Goal: Task Accomplishment & Management: Manage account settings

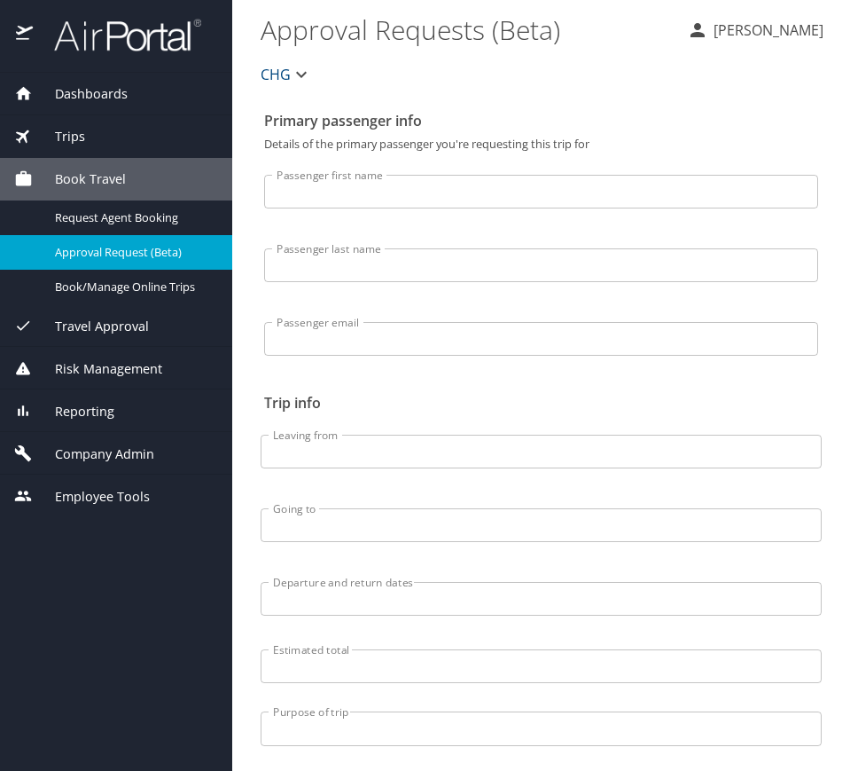
click at [137, 329] on span "Travel Approval" at bounding box center [91, 327] width 116 height 20
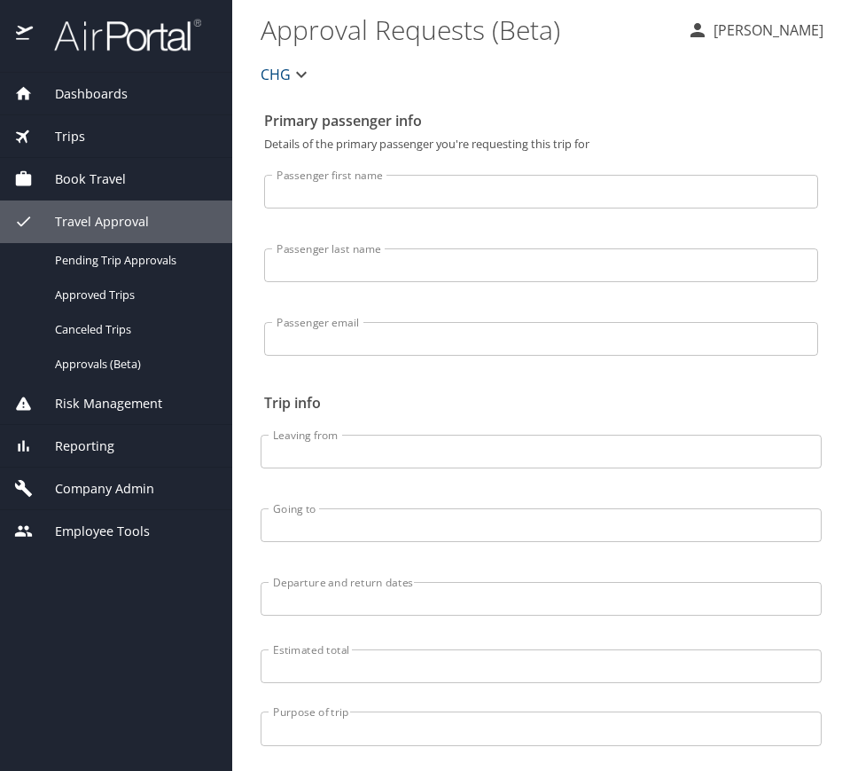
click at [133, 457] on div "Reporting" at bounding box center [116, 446] width 232 height 43
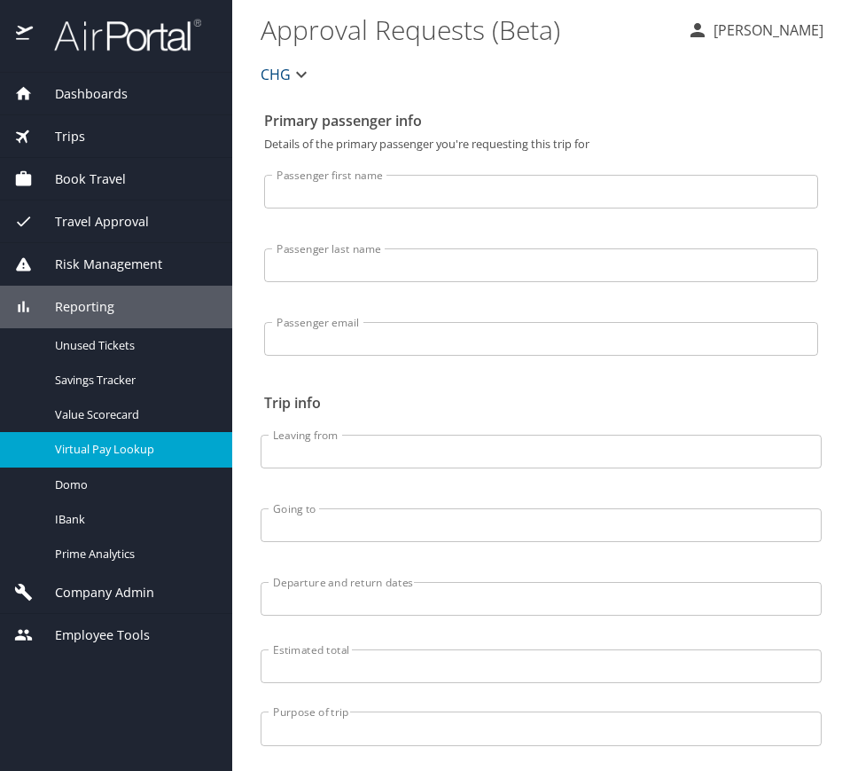
click at [134, 449] on span "Virtual Pay Lookup" at bounding box center [133, 449] width 156 height 17
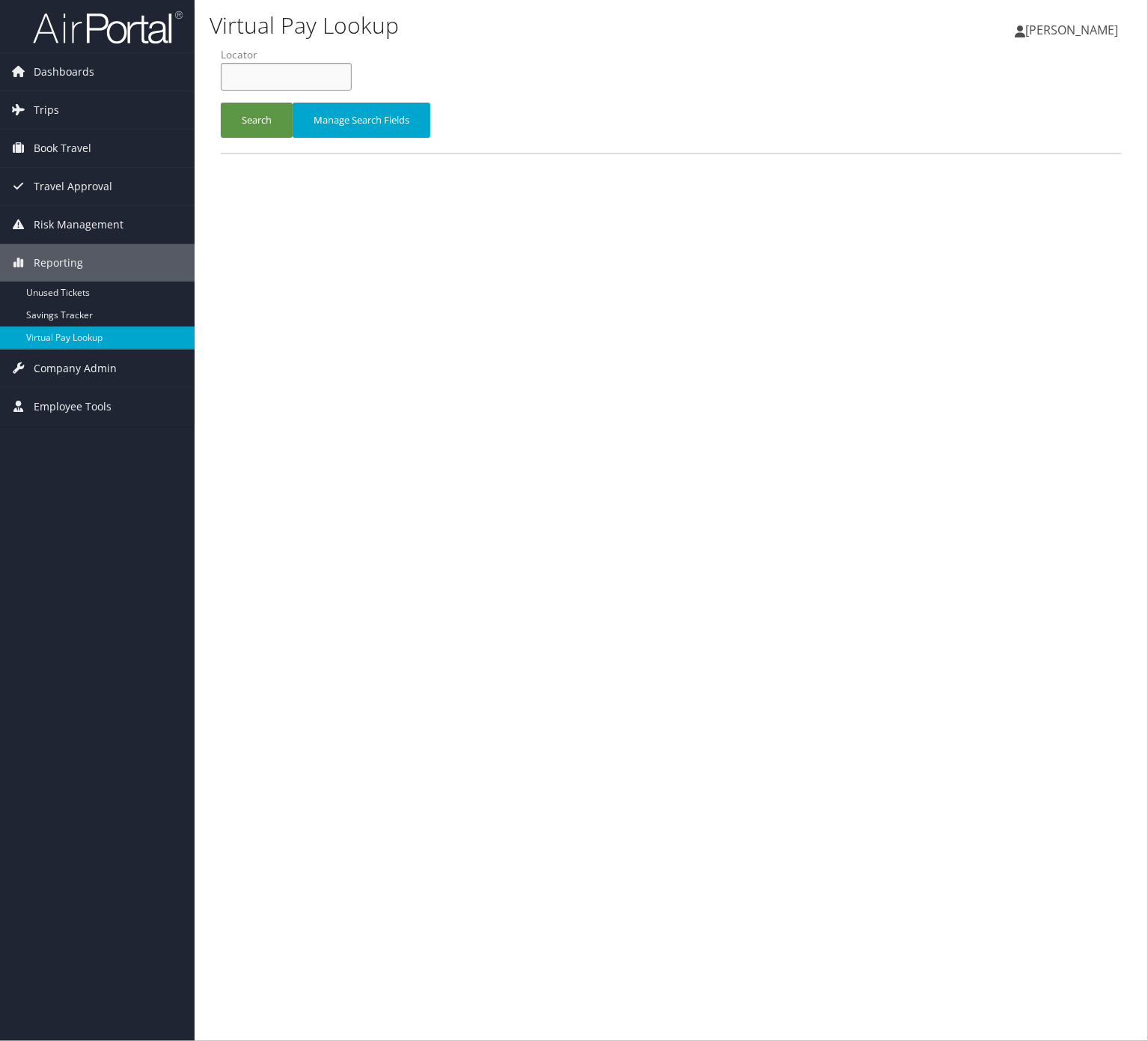
click at [317, 73] on input "text" at bounding box center [286, 76] width 131 height 28
paste input "UDMTSA"
type input "UDMTSA"
click at [244, 117] on button "Search" at bounding box center [257, 120] width 72 height 35
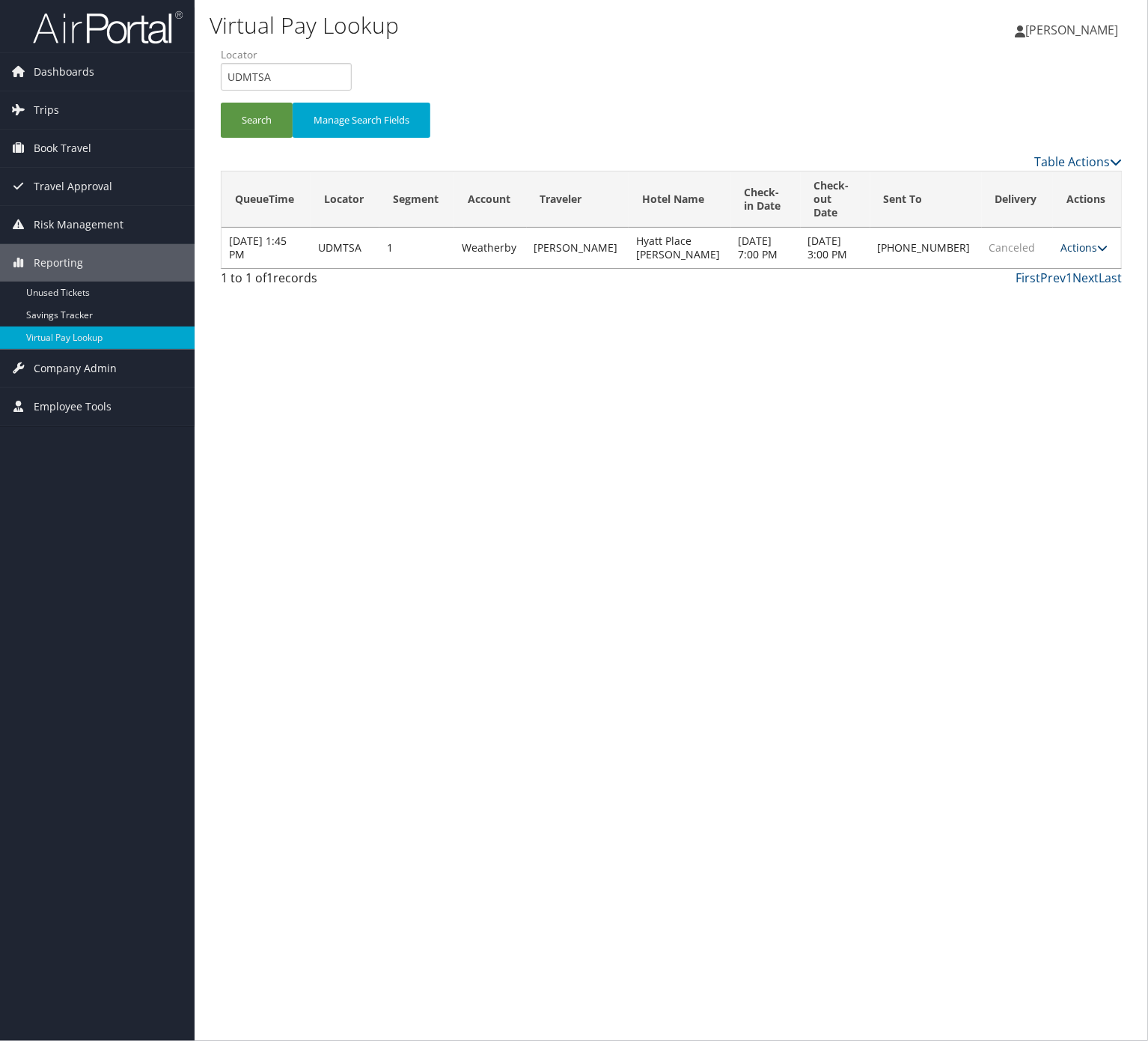
click at [1075, 241] on link "Actions" at bounding box center [1085, 247] width 47 height 14
click at [1051, 257] on link "Logs" at bounding box center [1030, 256] width 128 height 25
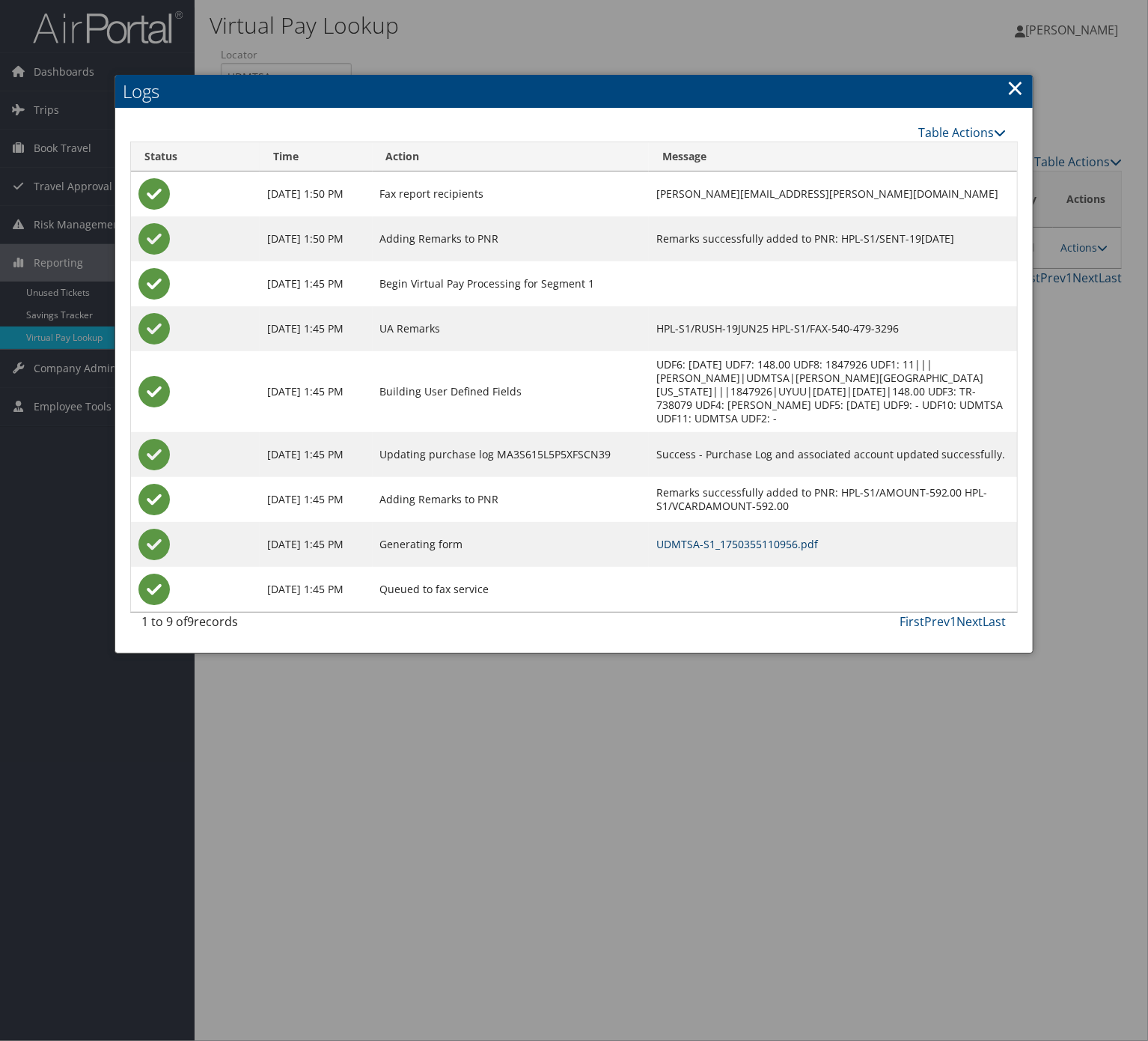
click at [769, 537] on link "UDMTSA-S1_1750355110956.pdf" at bounding box center [738, 544] width 162 height 14
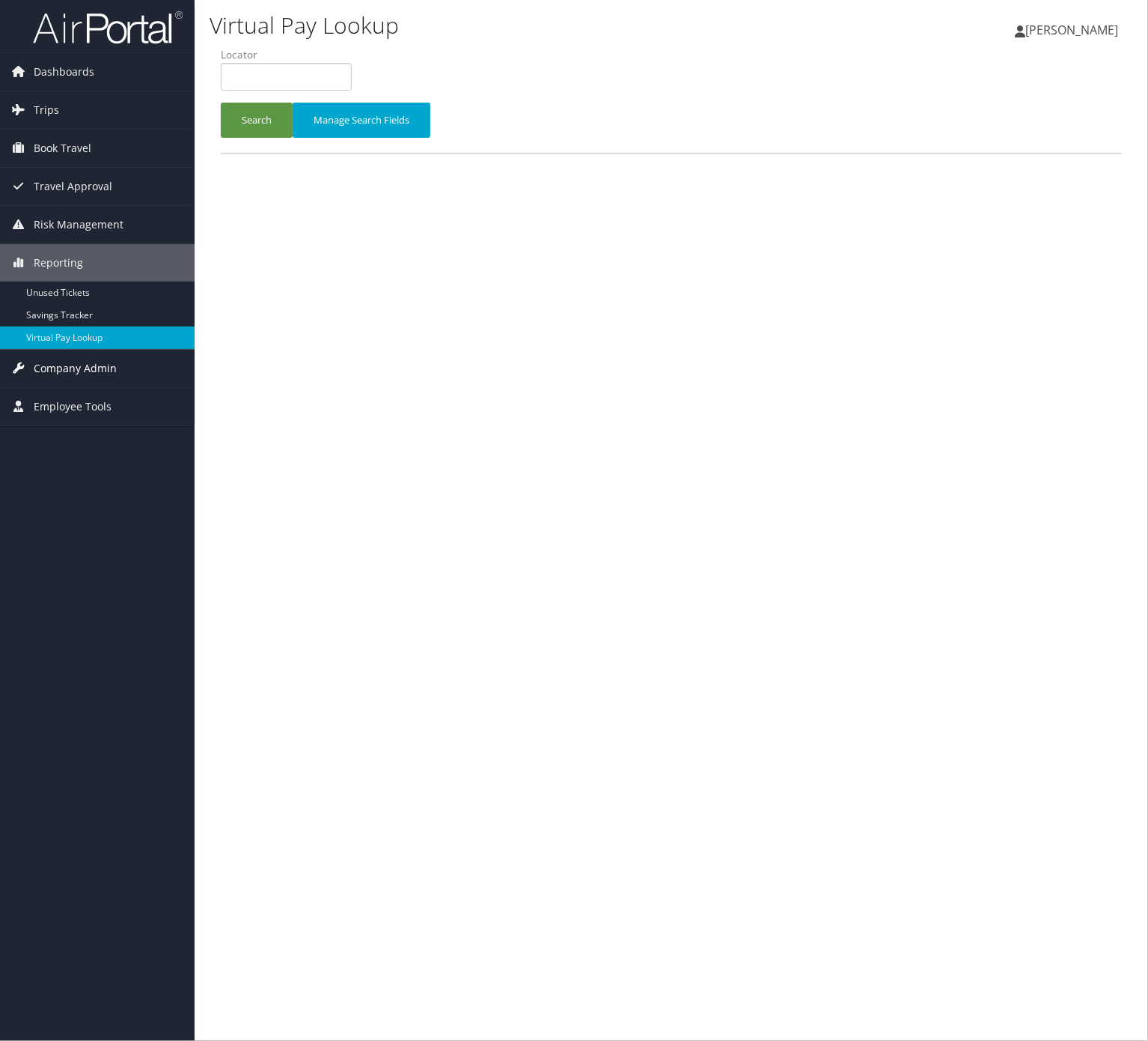
click at [84, 366] on span "Company Admin" at bounding box center [75, 368] width 83 height 37
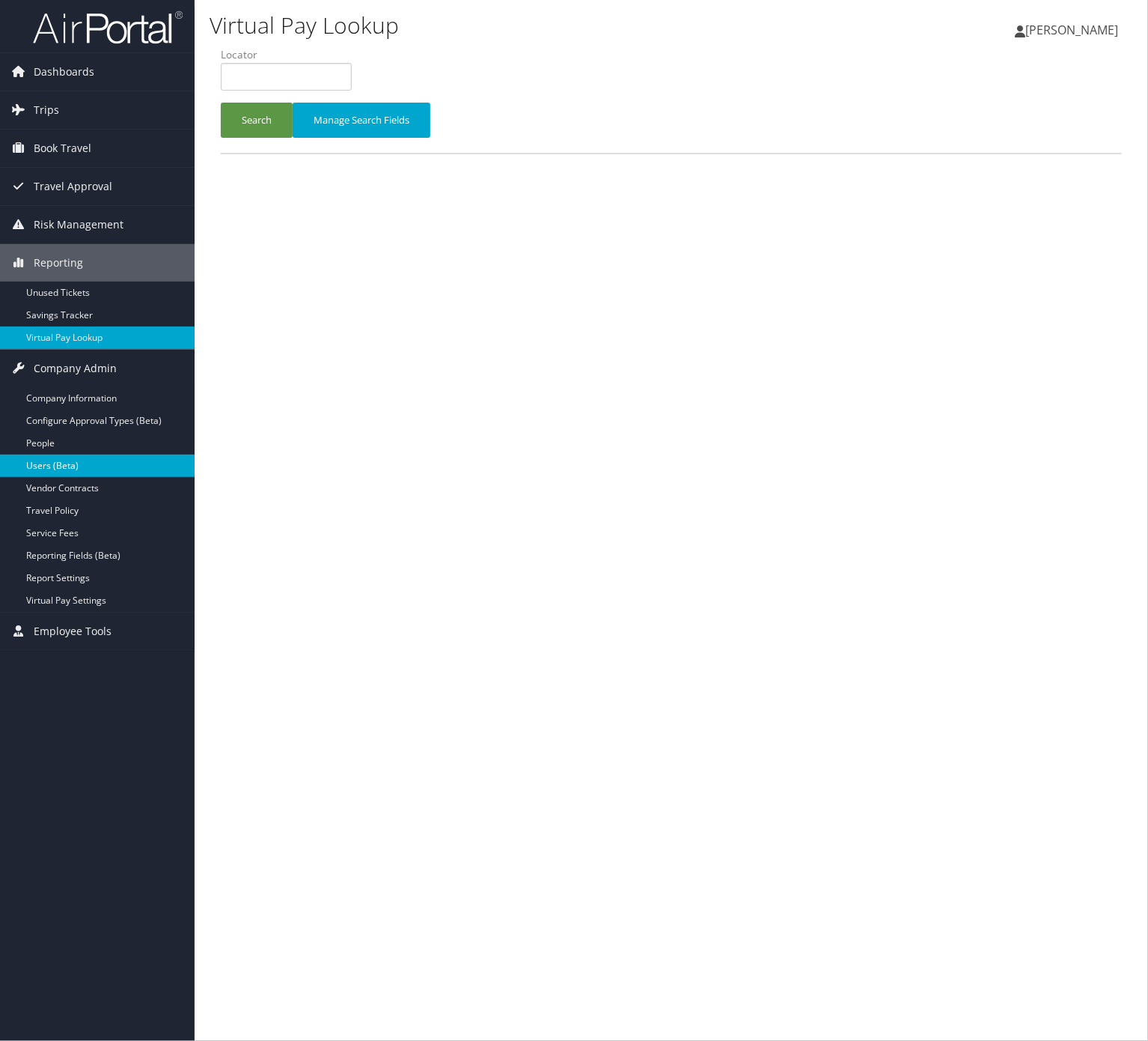
click at [104, 462] on link "Users (Beta)" at bounding box center [97, 465] width 195 height 23
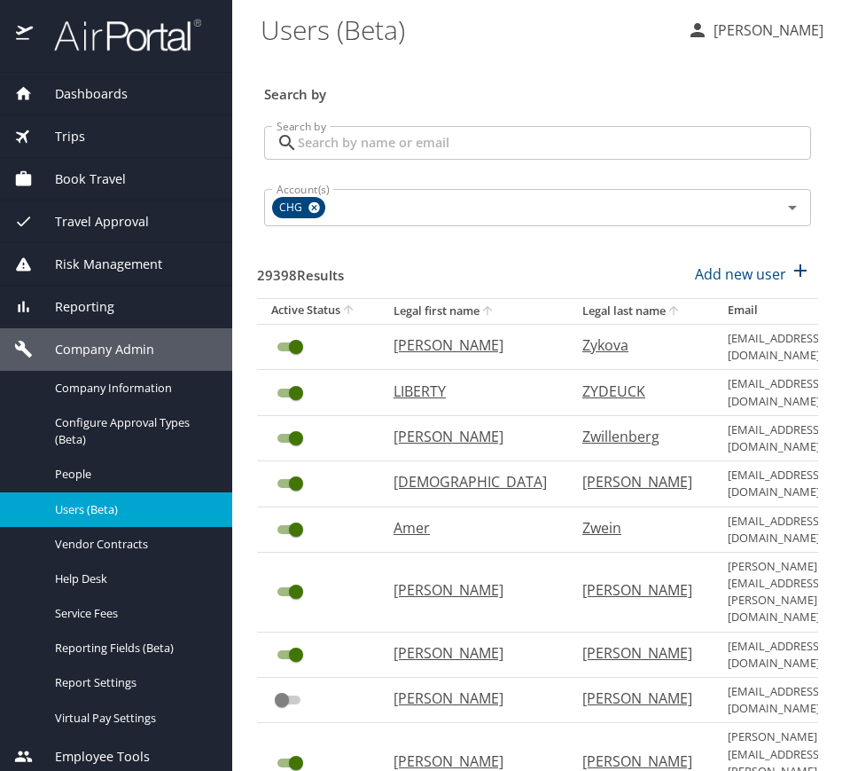
click at [501, 156] on input "Search by" at bounding box center [554, 143] width 513 height 34
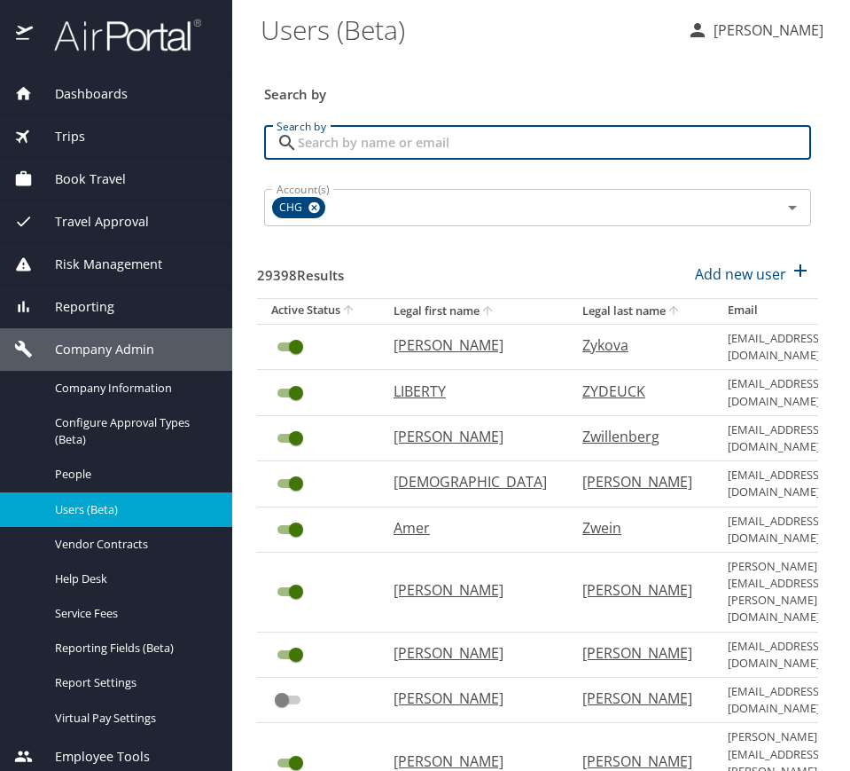
paste input "Angie.Montero@chghealthcare.com"
type input "Angie.Montero@chghealthcare.com"
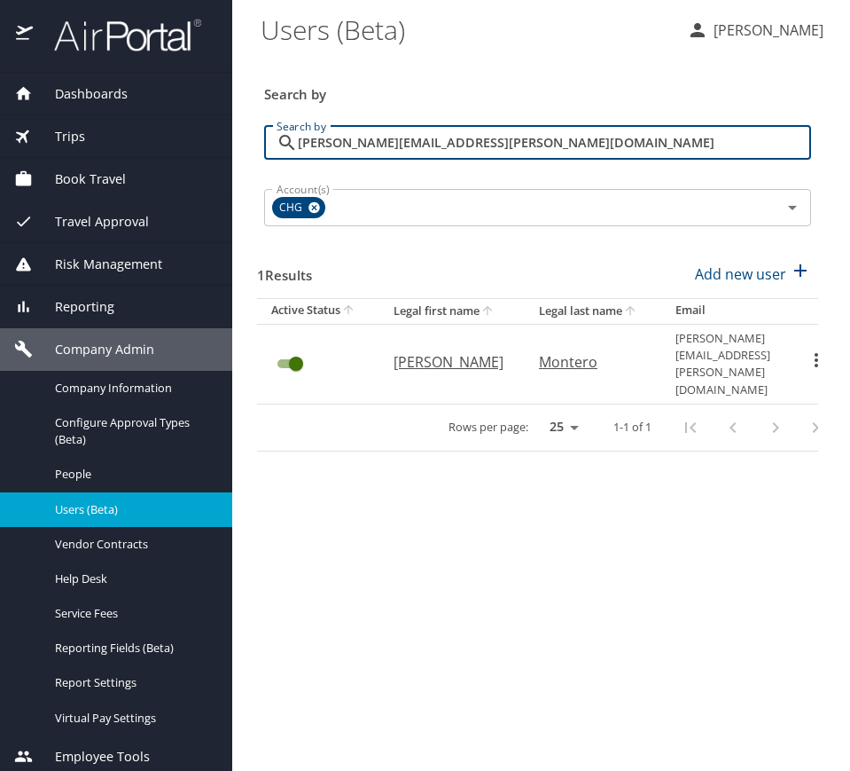
click at [464, 351] on p "Angelica" at bounding box center [449, 361] width 110 height 21
select select "US"
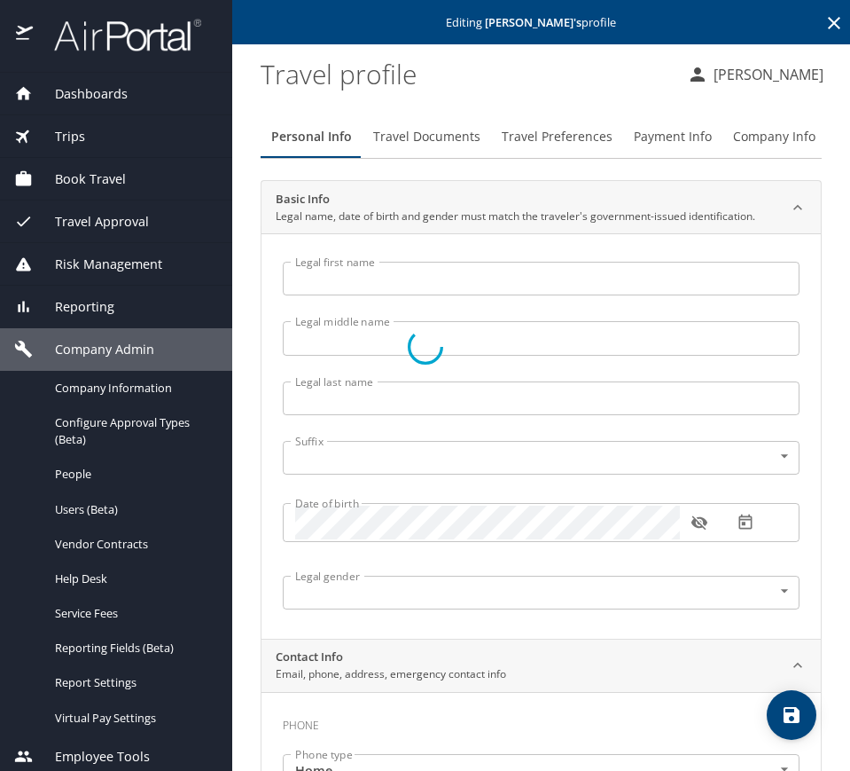
type input "Angelica"
type input "Montero"
type input "Undisclosed"
select select "US"
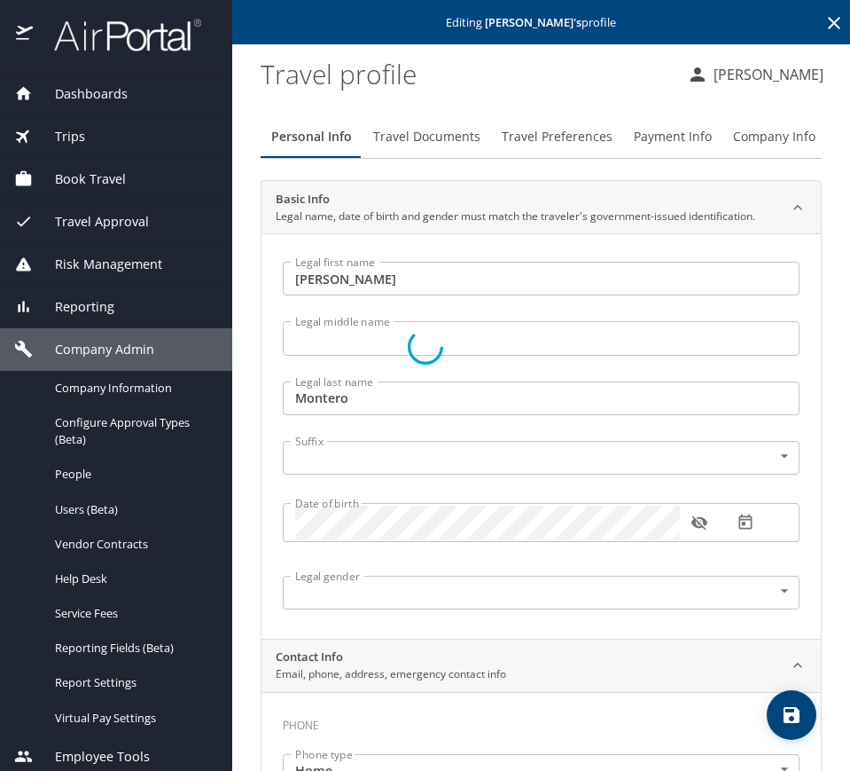
select select "US"
click at [580, 140] on span "Travel Preferences" at bounding box center [557, 137] width 111 height 22
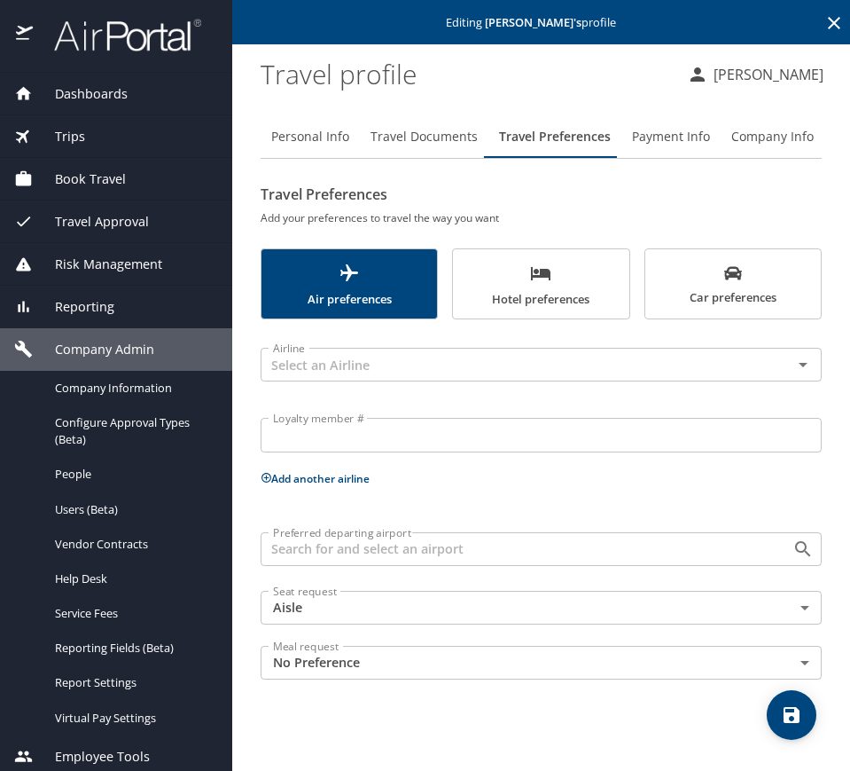
click at [443, 142] on span "Travel Documents" at bounding box center [424, 137] width 107 height 22
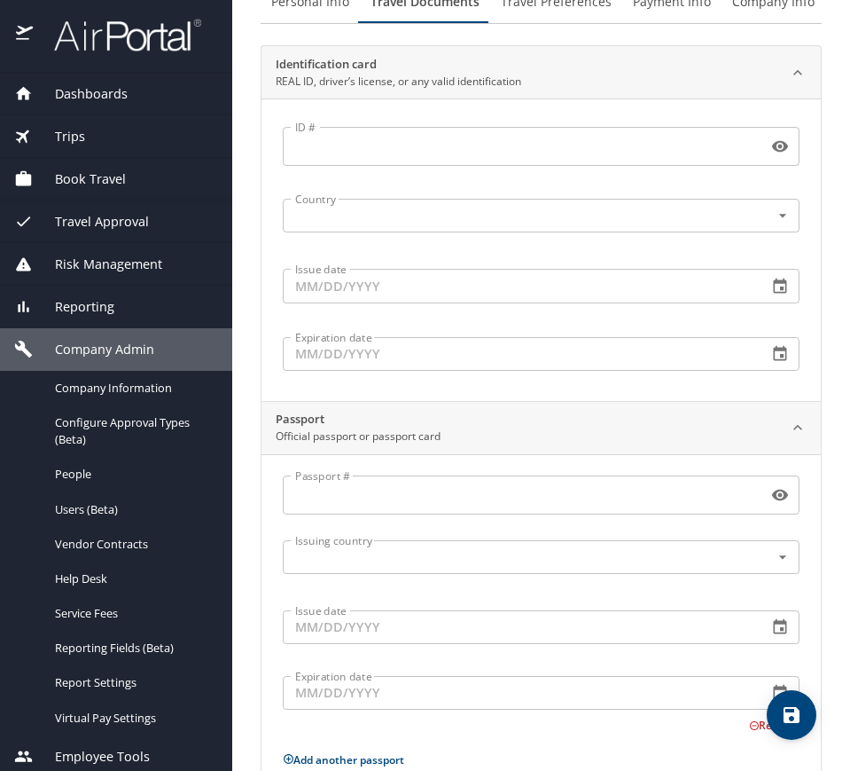
scroll to position [333, 0]
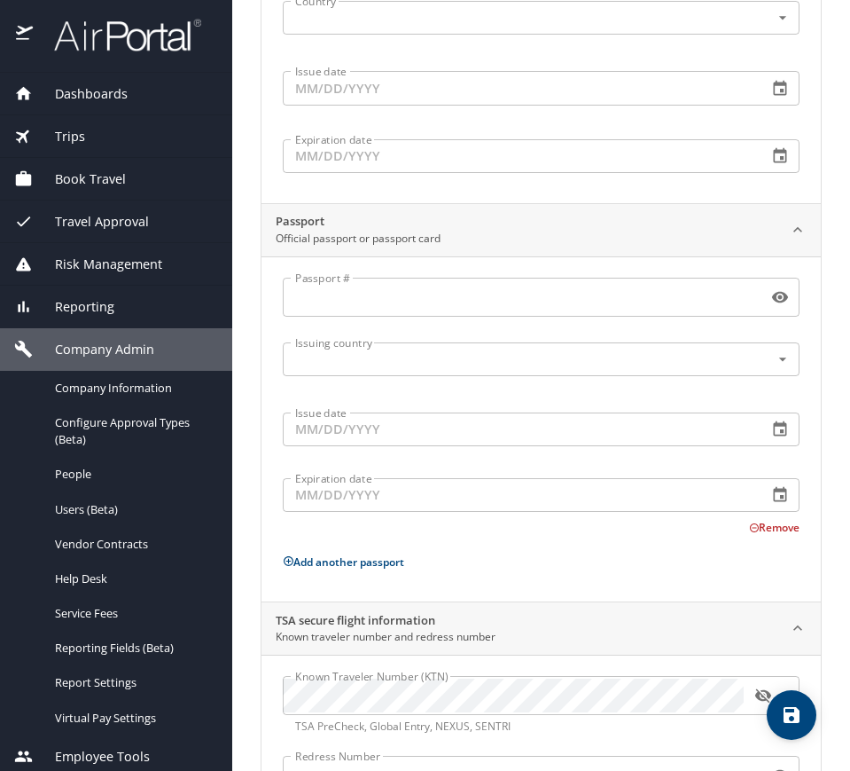
click at [754, 693] on button "button" at bounding box center [763, 695] width 39 height 39
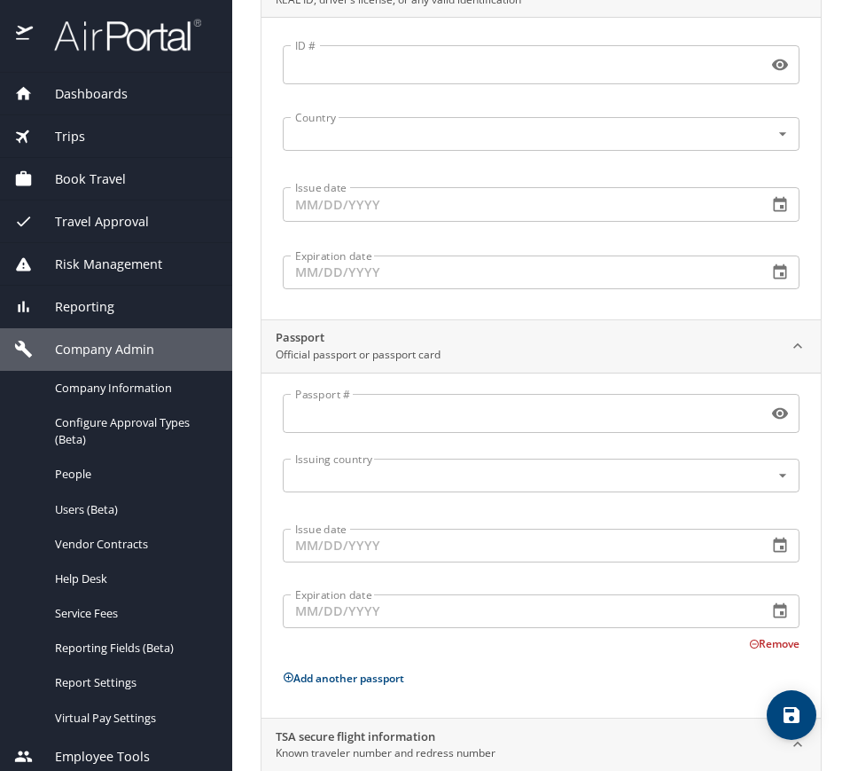
scroll to position [0, 0]
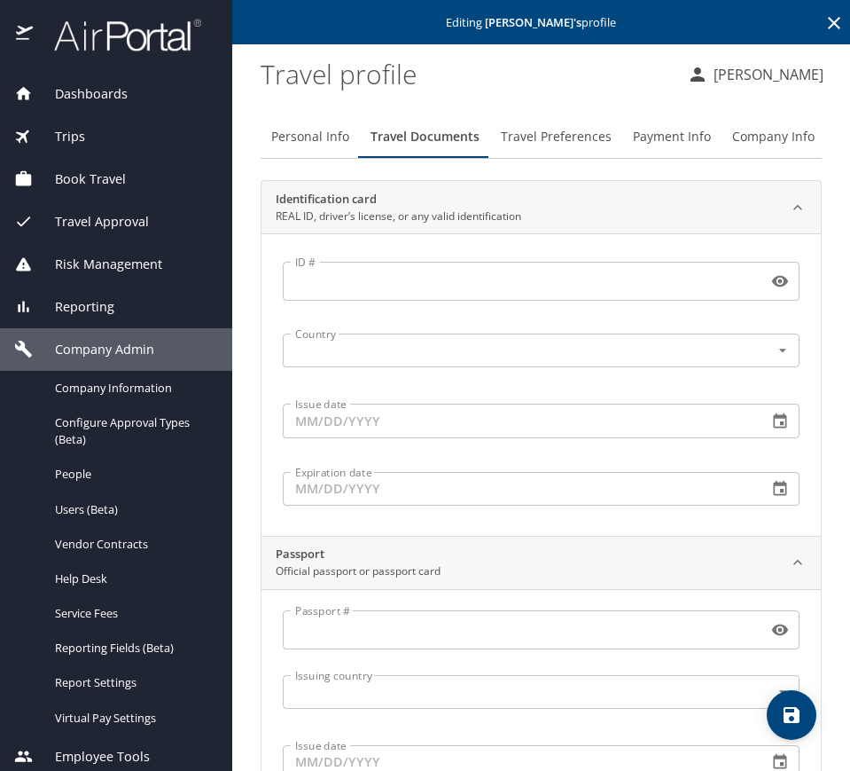
click at [526, 134] on span "Travel Preferences" at bounding box center [556, 137] width 111 height 22
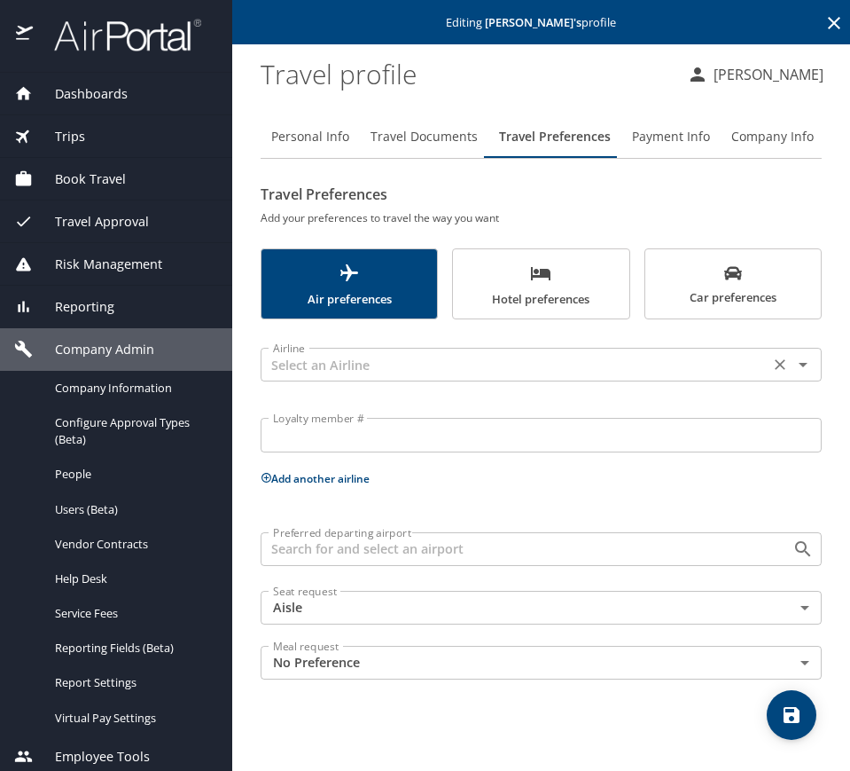
click at [469, 381] on div "Airline Airline" at bounding box center [541, 363] width 561 height 44
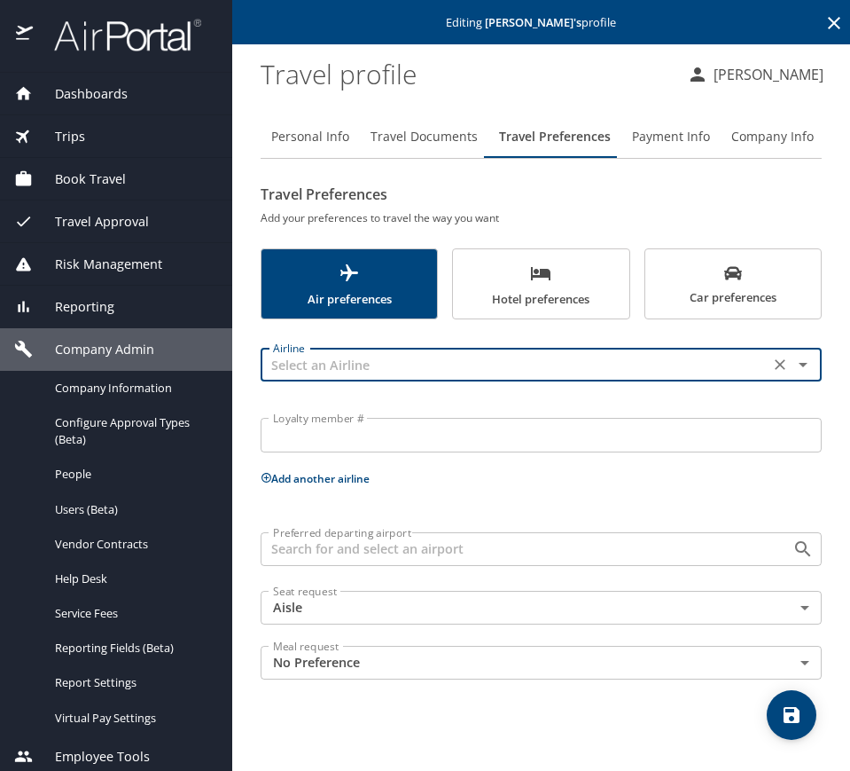
click at [474, 370] on input "text" at bounding box center [515, 364] width 498 height 23
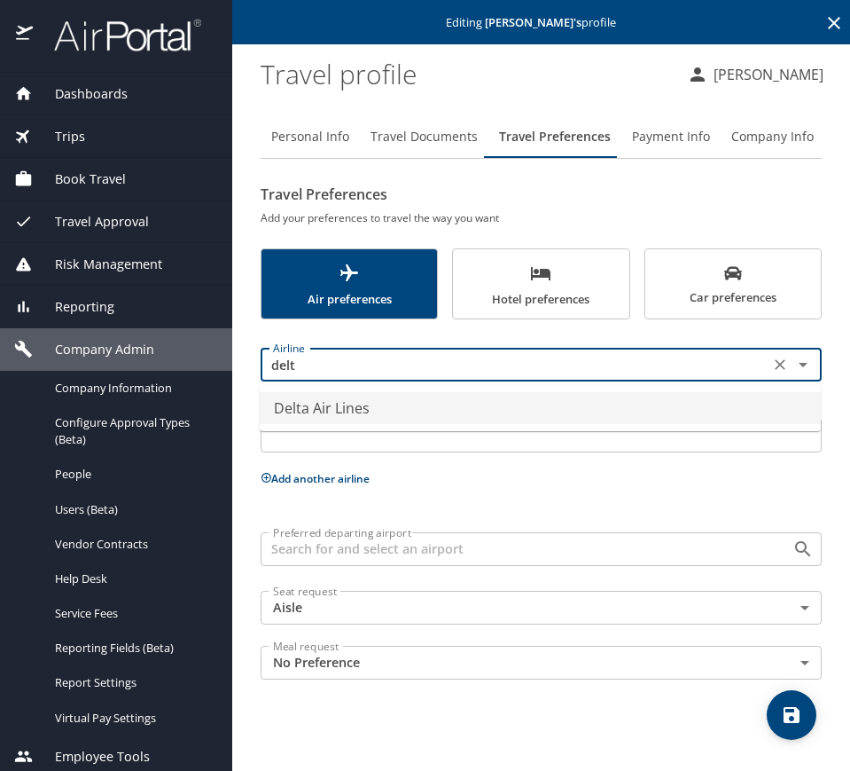
click at [478, 408] on li "Delta Air Lines" at bounding box center [540, 408] width 561 height 32
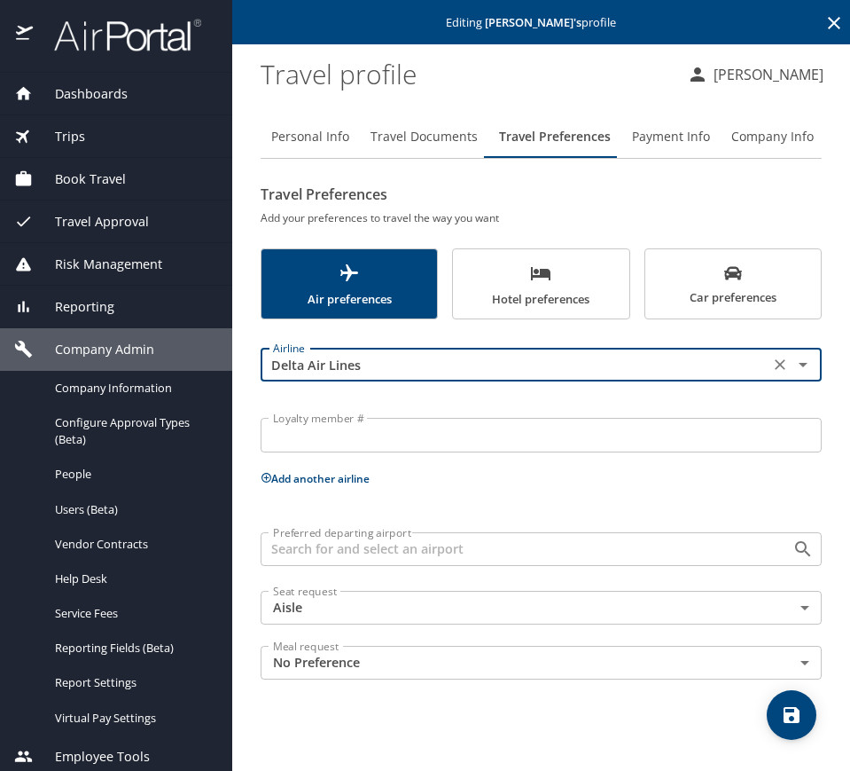
type input "Delta Air Lines"
click at [440, 442] on input "Loyalty member #" at bounding box center [541, 435] width 561 height 34
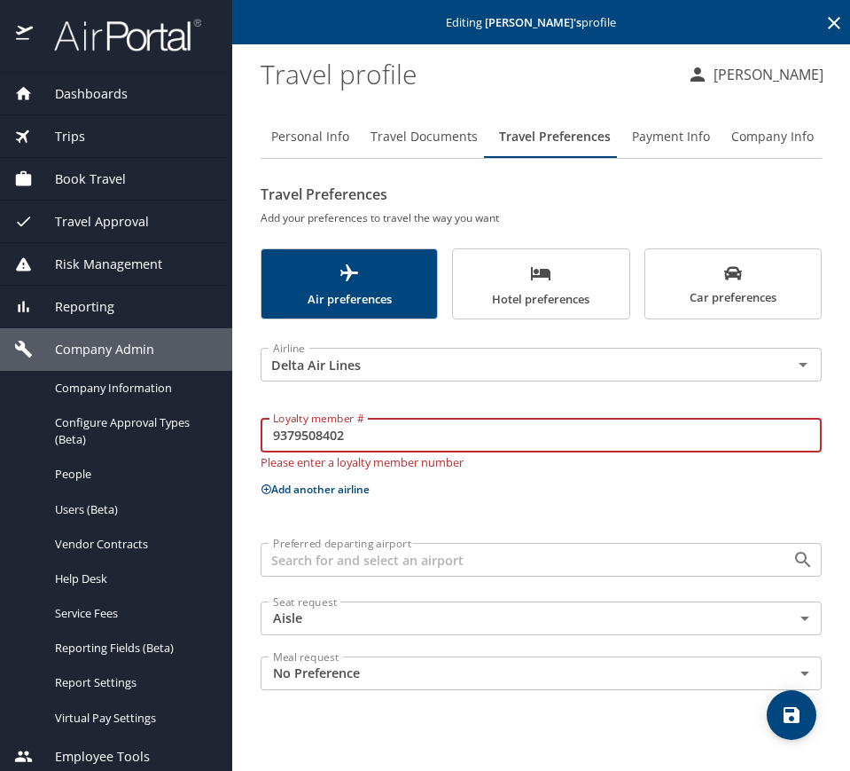
type input "9379508402"
click at [481, 484] on p "Add another airline" at bounding box center [541, 489] width 561 height 22
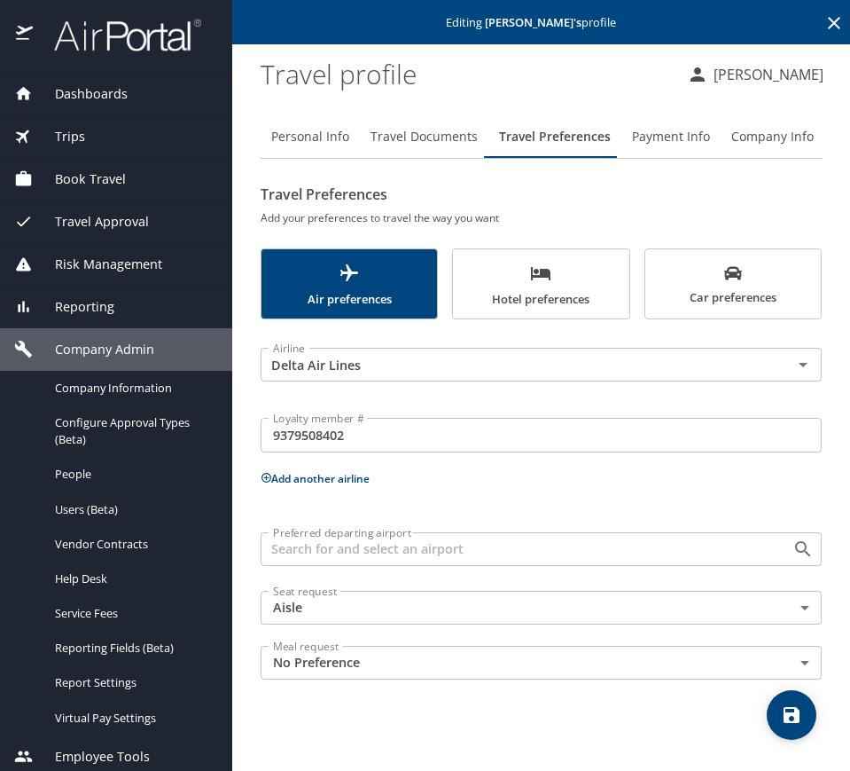
click at [348, 478] on button "Add another airline" at bounding box center [315, 478] width 109 height 15
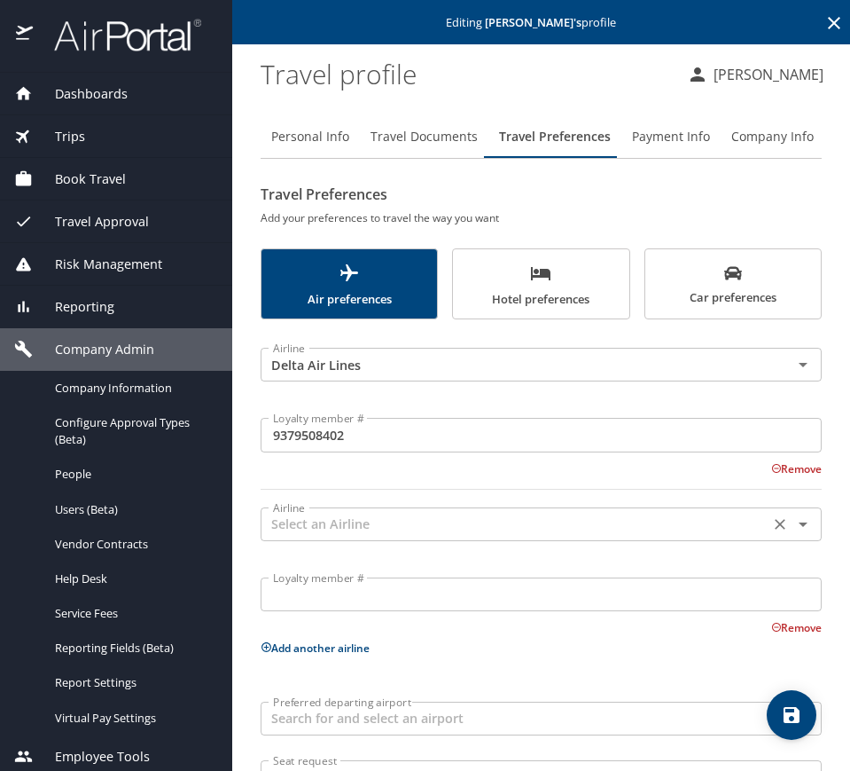
click at [358, 507] on div "Airline" at bounding box center [541, 524] width 561 height 34
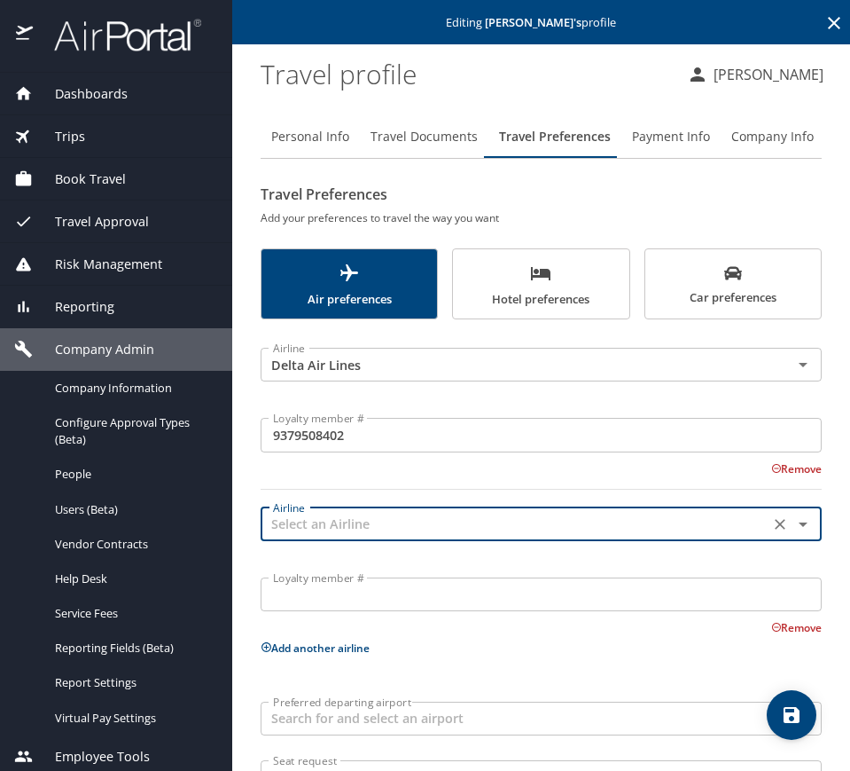
click at [358, 513] on input "text" at bounding box center [515, 524] width 498 height 23
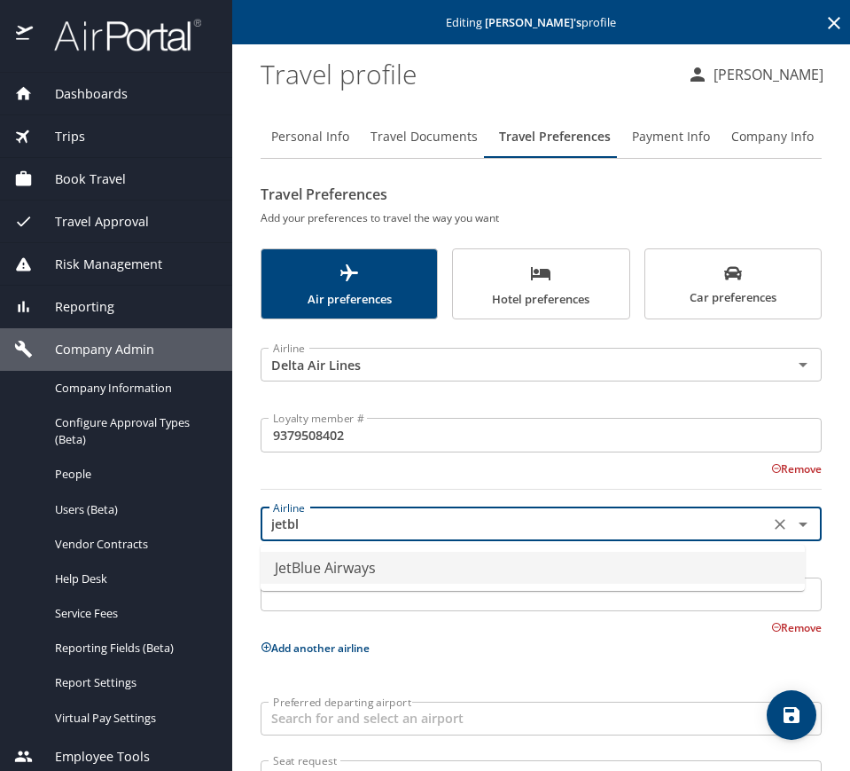
click at [386, 567] on li "JetBlue Airways" at bounding box center [533, 568] width 544 height 32
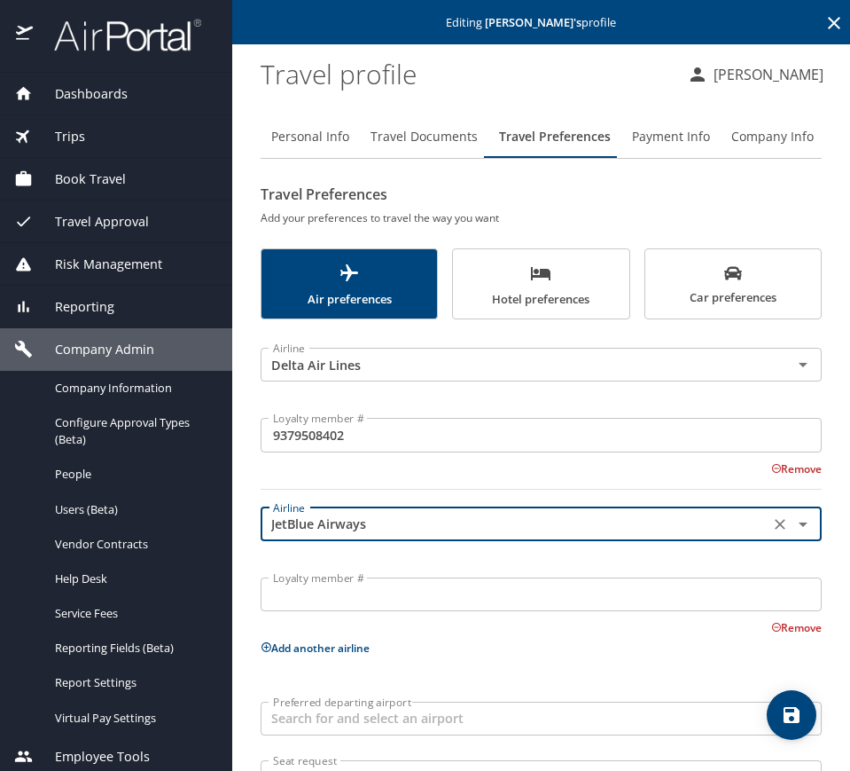
type input "JetBlue Airways"
drag, startPoint x: 383, startPoint y: 573, endPoint x: 377, endPoint y: 583, distance: 12.3
click at [381, 575] on div "Loyalty member # Loyalty member #" at bounding box center [541, 593] width 583 height 67
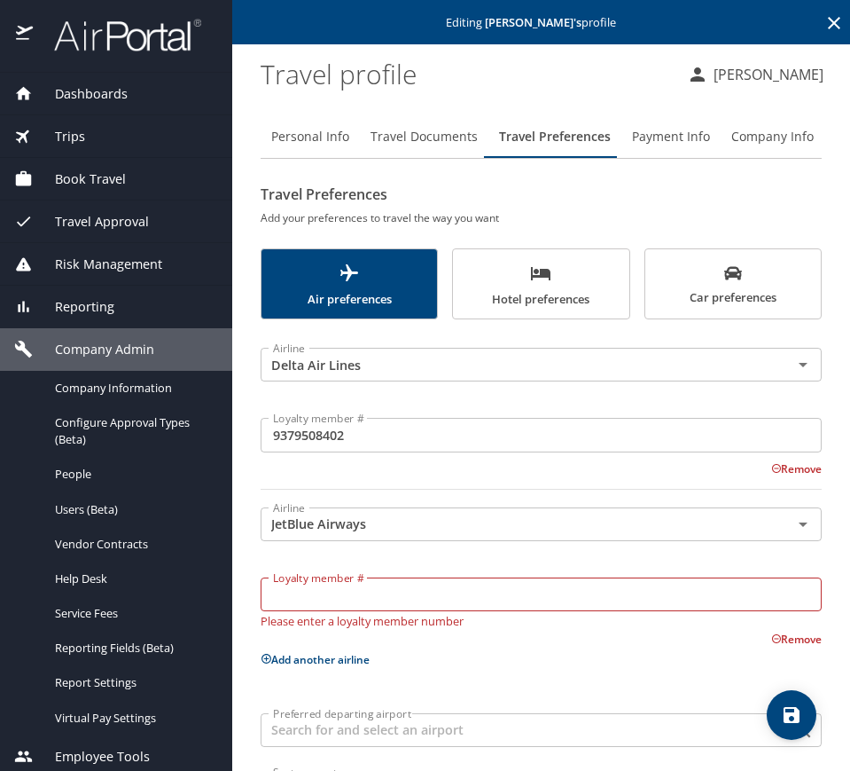
click at [376, 587] on input "Loyalty member #" at bounding box center [541, 594] width 561 height 34
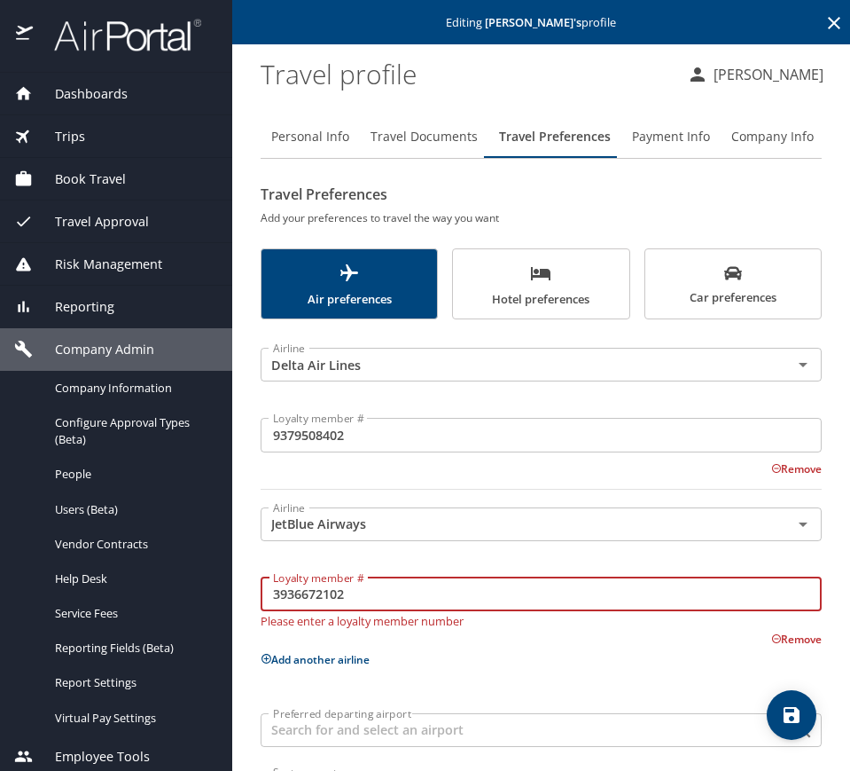
type input "3936672102"
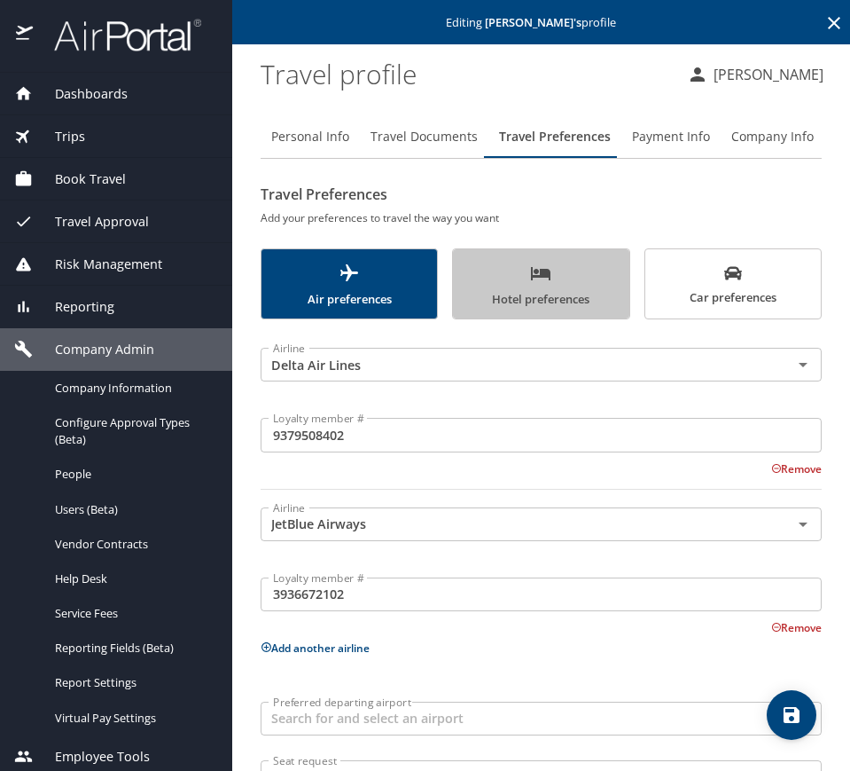
click at [595, 300] on span "Hotel preferences" at bounding box center [541, 285] width 154 height 47
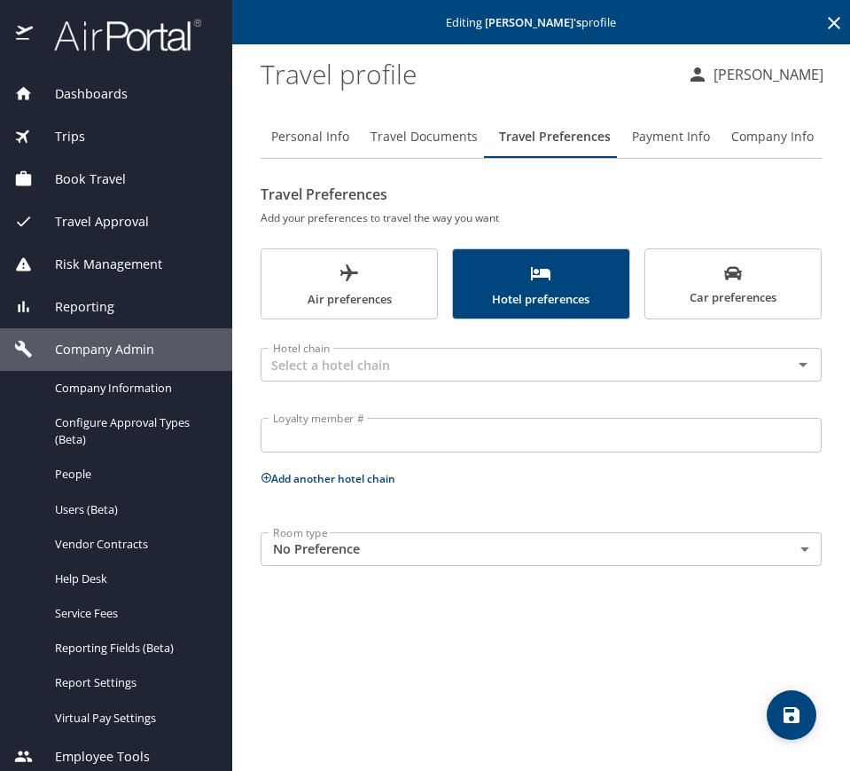
click at [776, 708] on span "save" at bounding box center [792, 714] width 50 height 21
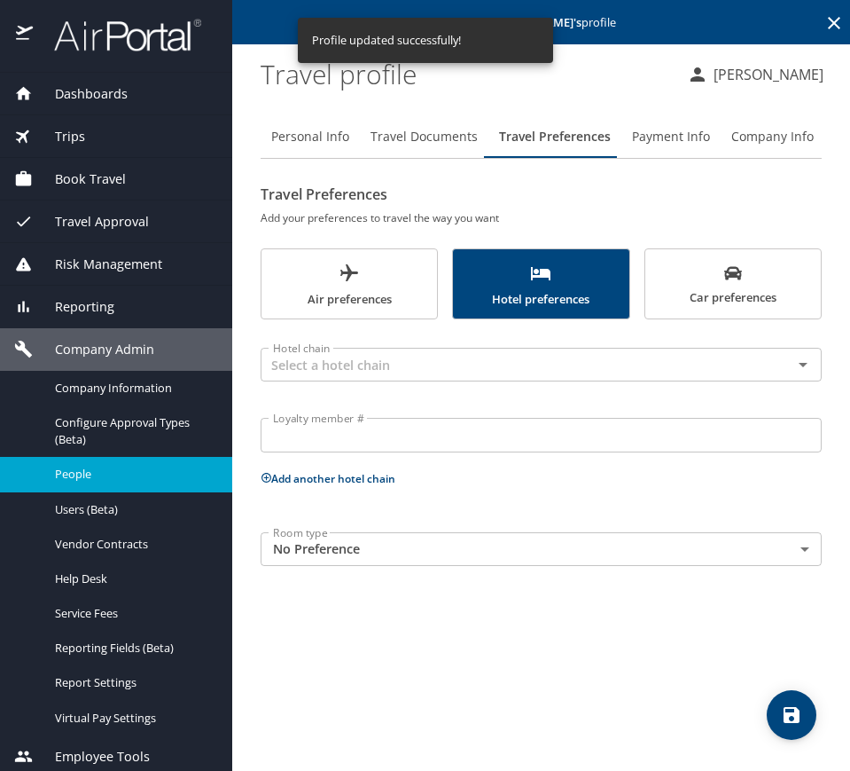
click at [139, 482] on div "People" at bounding box center [116, 474] width 204 height 20
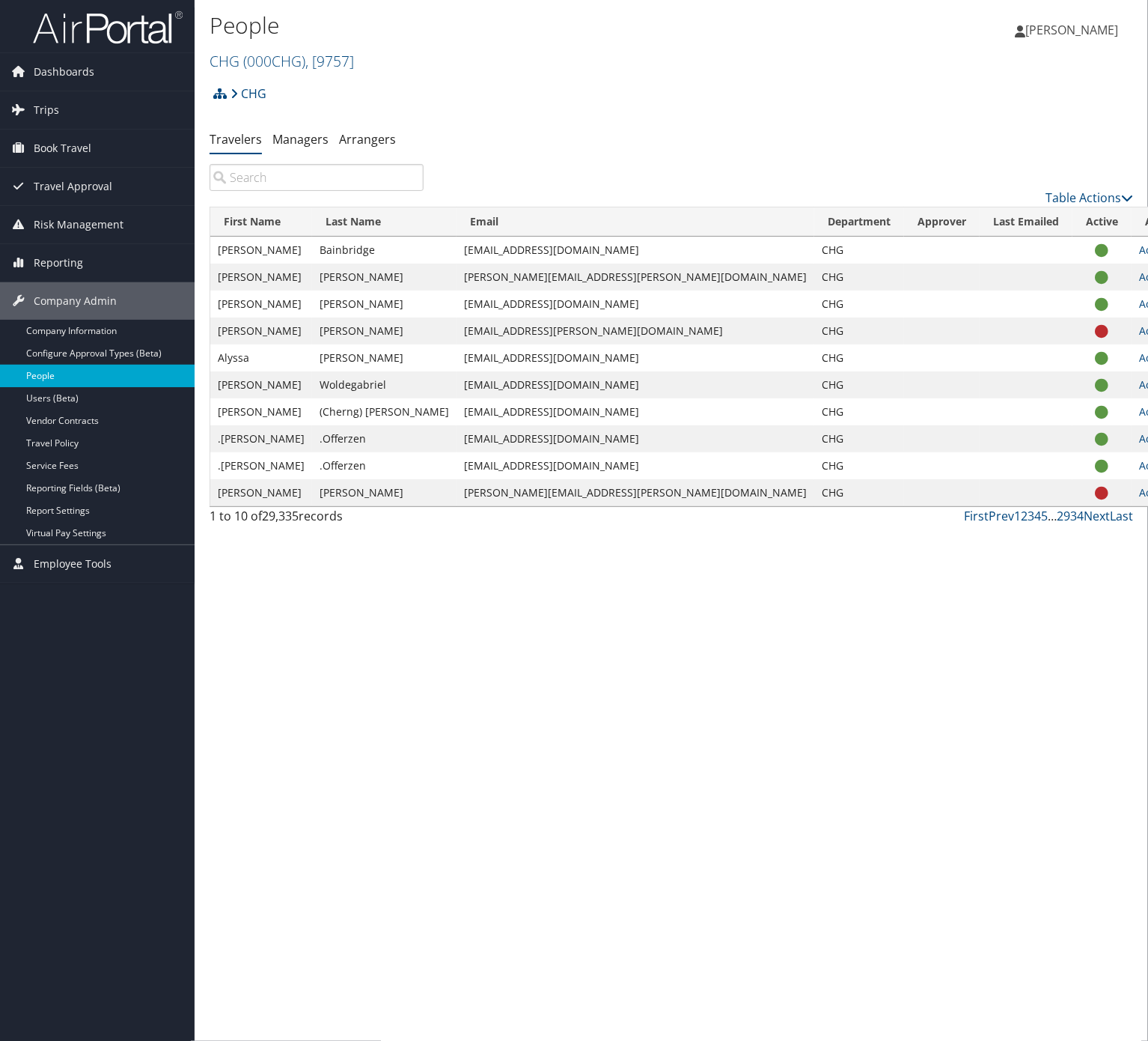
click at [116, 387] on link "People" at bounding box center [97, 376] width 195 height 23
click at [128, 396] on link "Users (Beta)" at bounding box center [97, 398] width 195 height 23
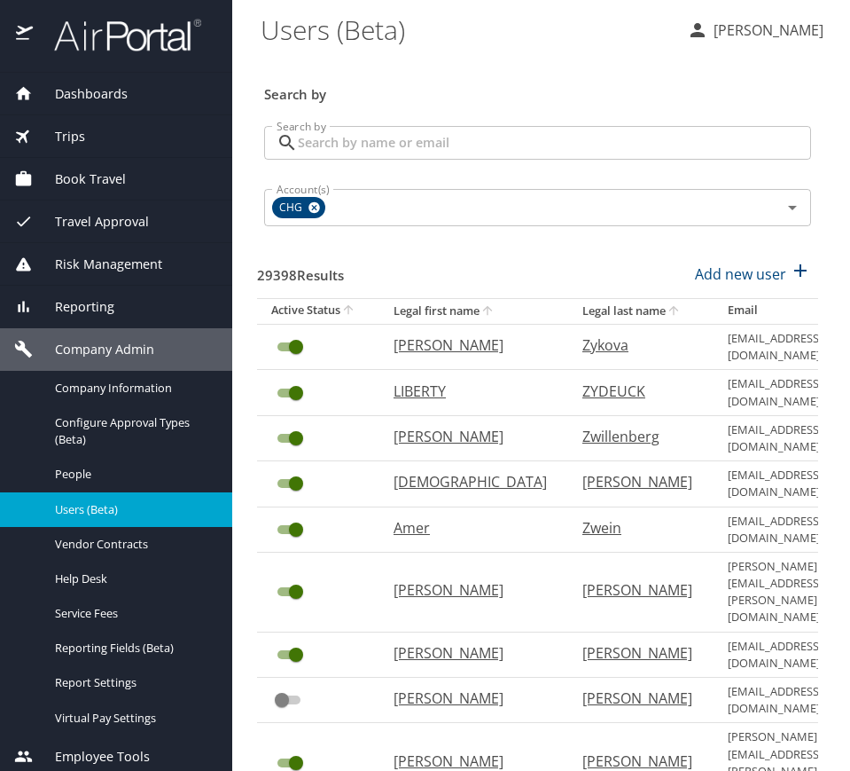
click at [364, 147] on input "Search by" at bounding box center [554, 143] width 513 height 34
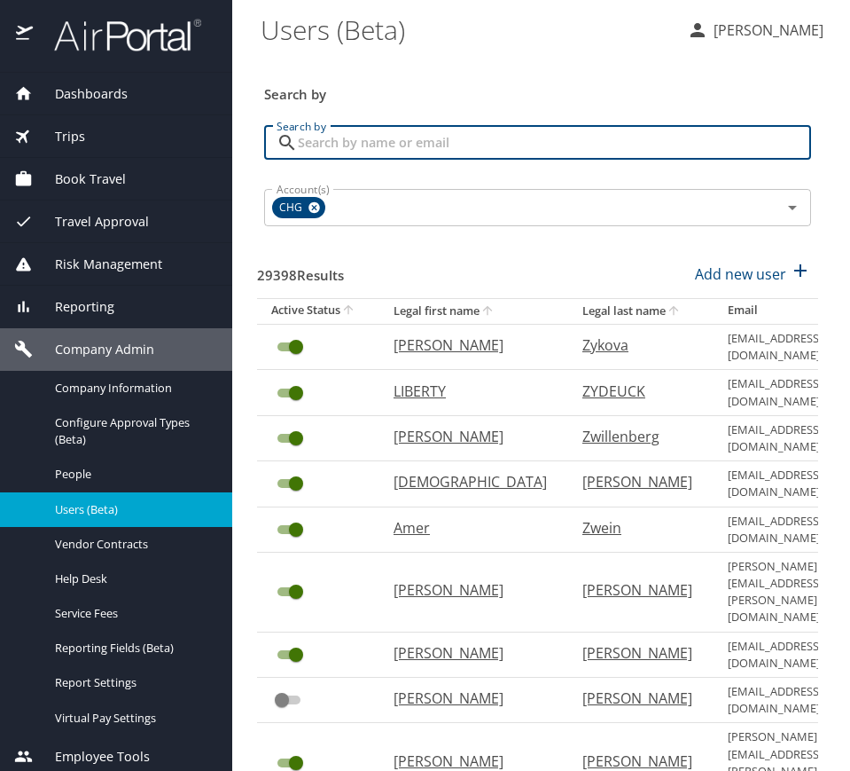
paste input "[PERSON_NAME][EMAIL_ADDRESS][PERSON_NAME][DOMAIN_NAME]"
type input "[PERSON_NAME][EMAIL_ADDRESS][PERSON_NAME][DOMAIN_NAME]"
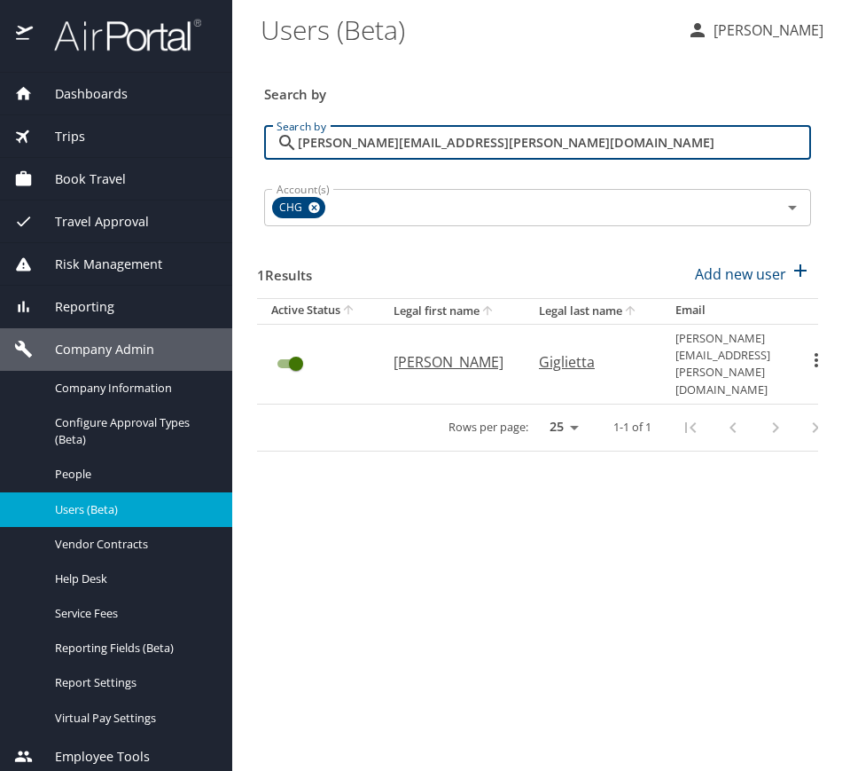
click at [562, 351] on p "Giglietta" at bounding box center [589, 361] width 101 height 21
select select "US"
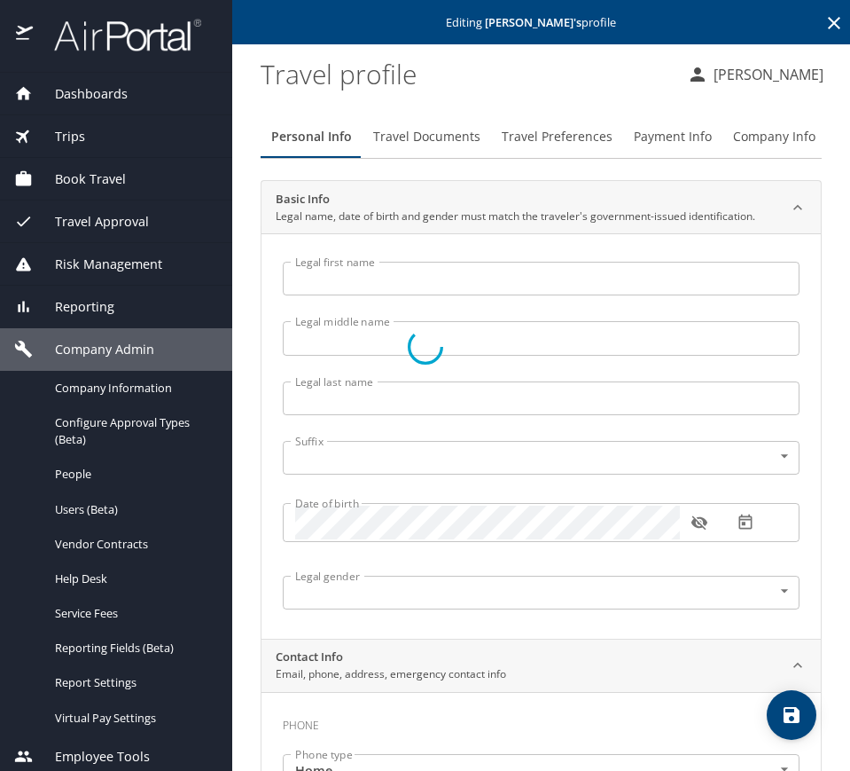
type input "[PERSON_NAME]"
type input "Giglietta"
type input "[DEMOGRAPHIC_DATA]"
select select "US"
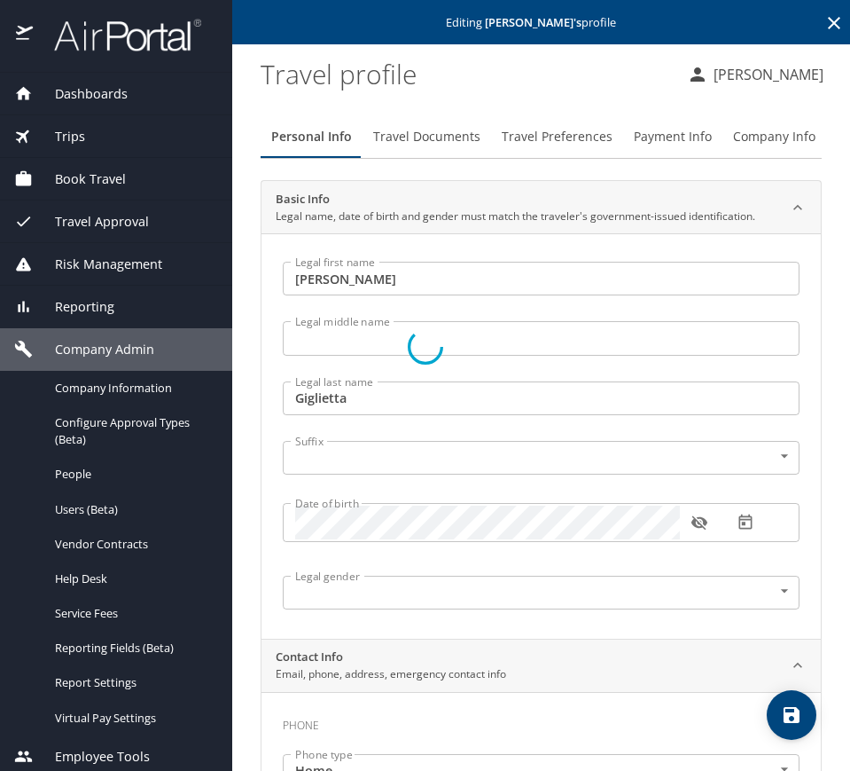
select select "US"
click at [405, 137] on span "Travel Documents" at bounding box center [426, 137] width 107 height 22
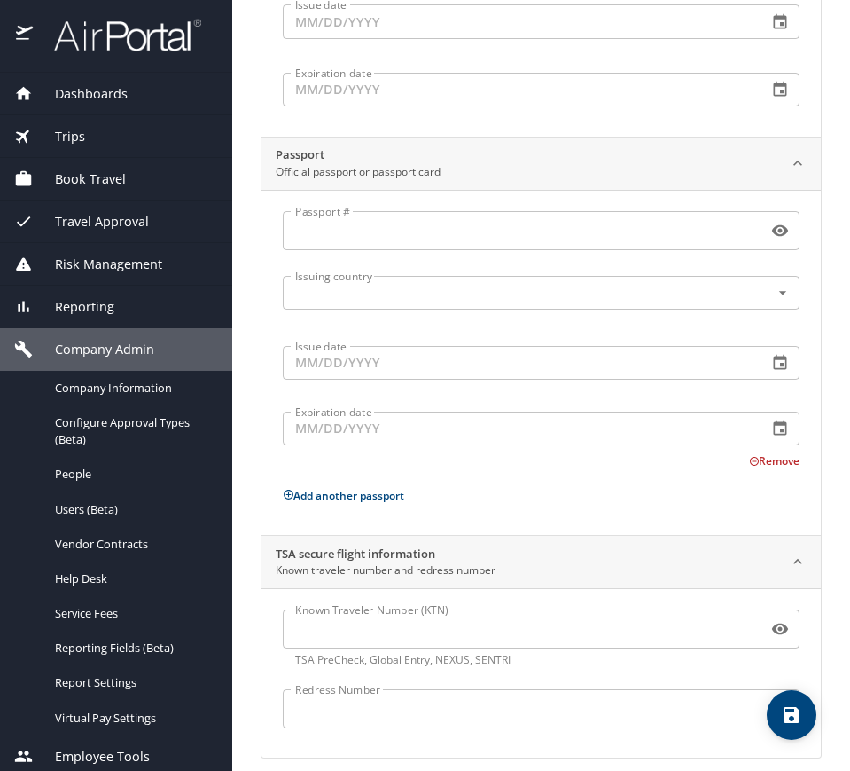
scroll to position [415, 0]
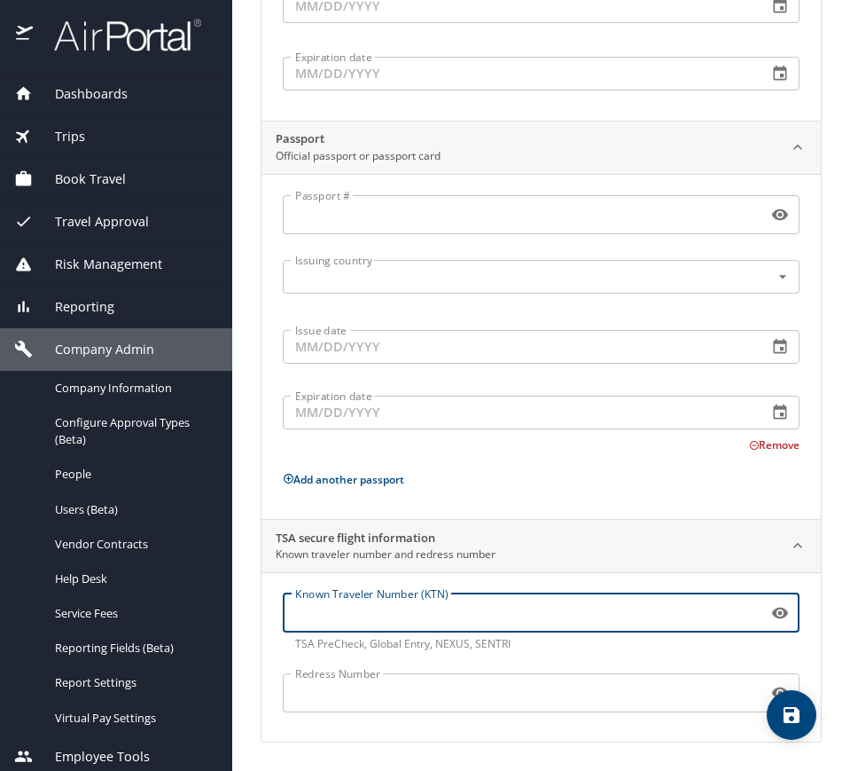
click at [623, 615] on input "Known Traveler Number (KTN)" at bounding box center [522, 613] width 478 height 34
paste input "TT11QNV4H"
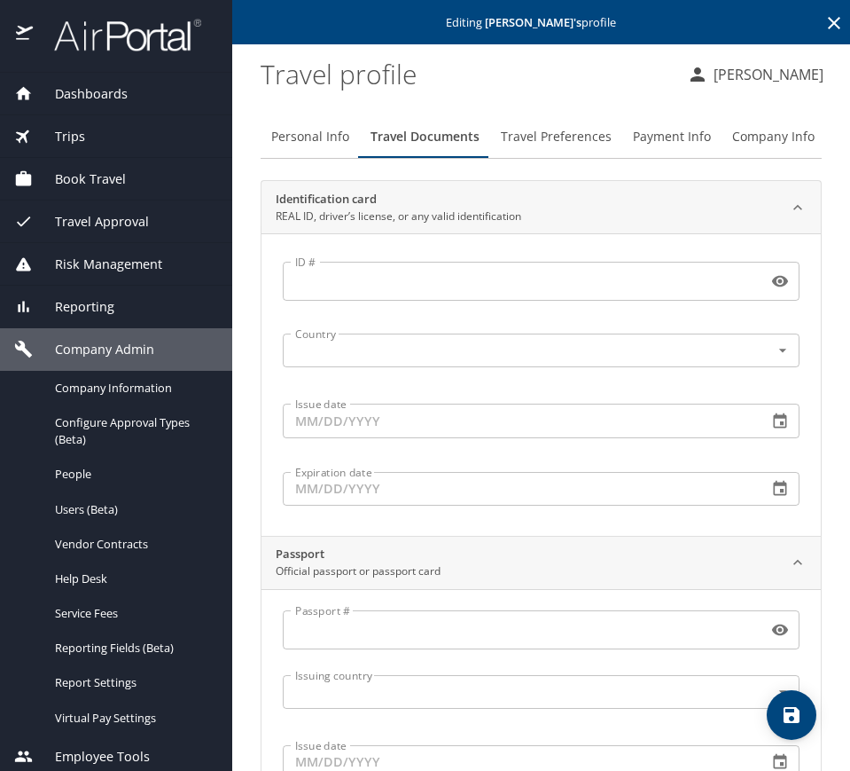
type input "TT11QNV4H"
click at [525, 138] on span "Travel Preferences" at bounding box center [556, 137] width 111 height 22
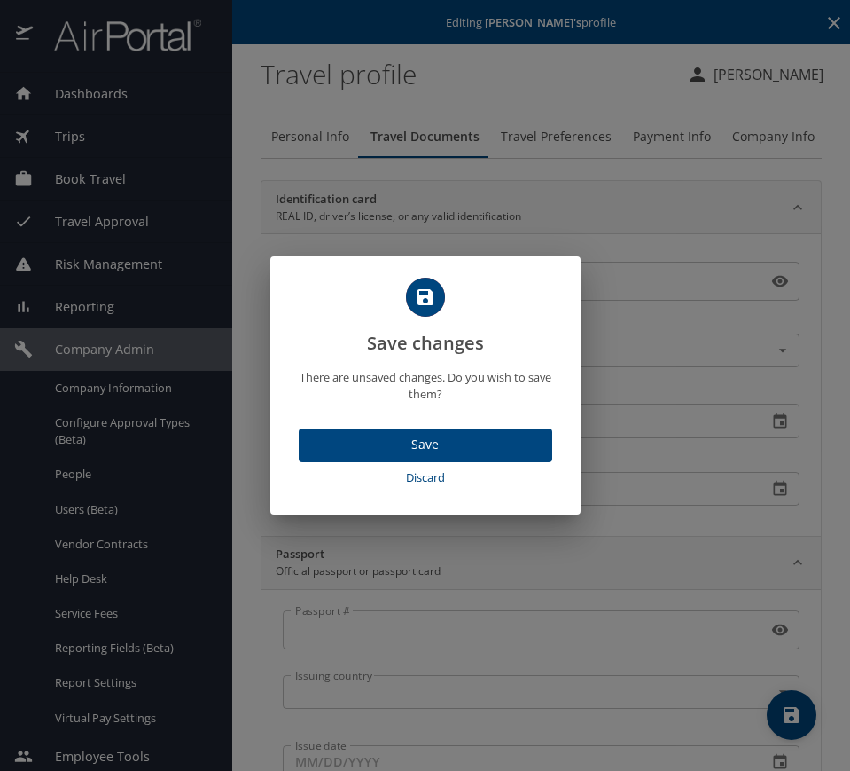
click at [468, 462] on button "Discard" at bounding box center [426, 477] width 254 height 31
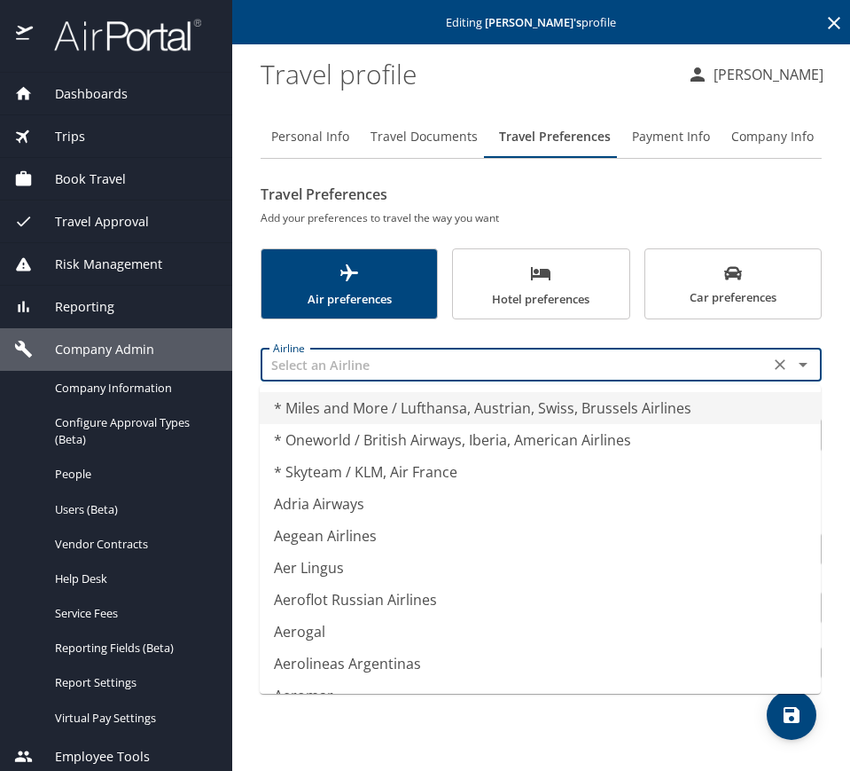
click at [340, 364] on input "text" at bounding box center [515, 364] width 498 height 23
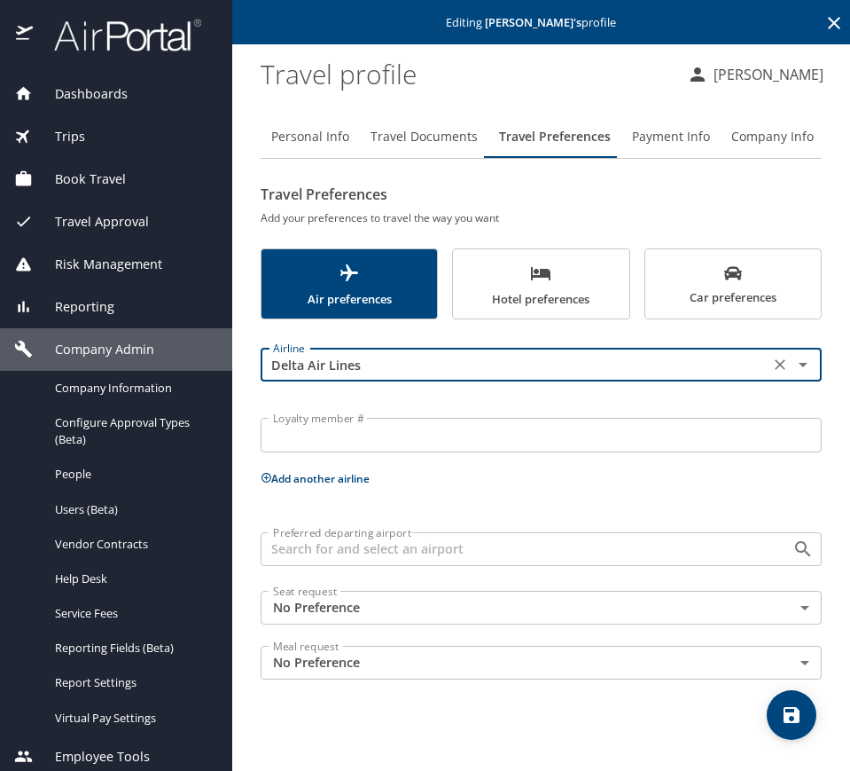
type input "Delta Air Lines"
click at [391, 446] on input "Loyalty member #" at bounding box center [541, 435] width 561 height 34
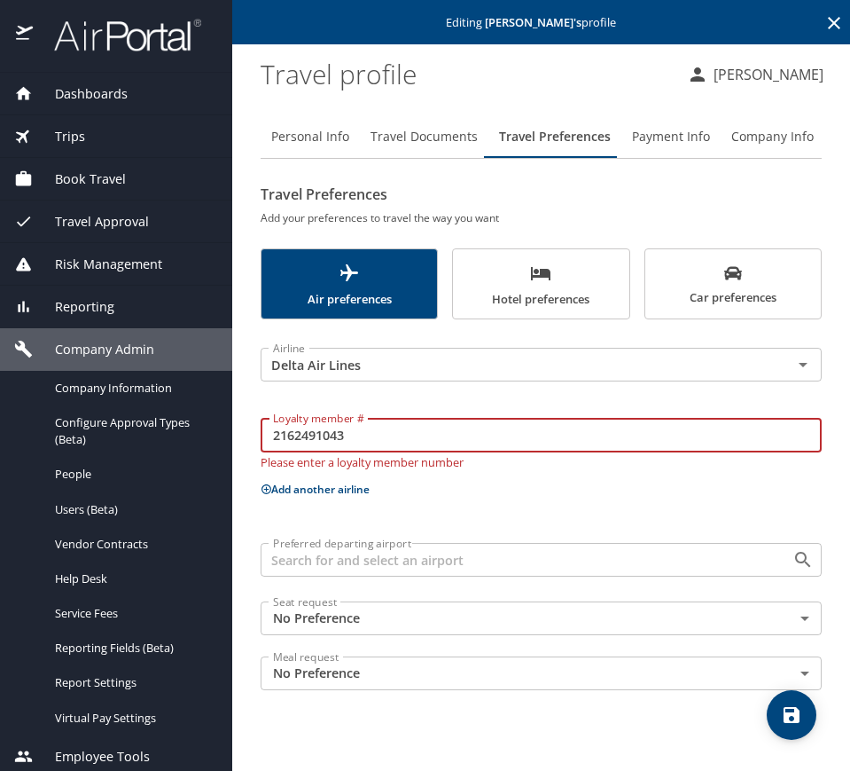
type input "2162491043"
click at [347, 499] on div "Airline Delta Air Lines Airline Loyalty member # 2162491043 Loyalty member # Pl…" at bounding box center [541, 515] width 561 height 371
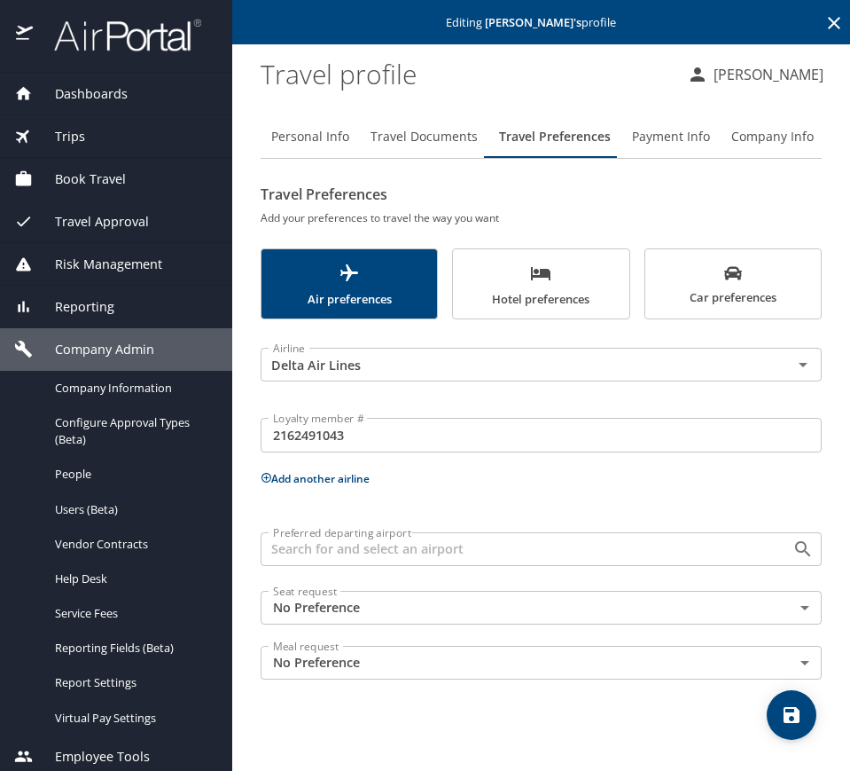
click at [347, 490] on div "Airline Delta Air Lines Airline Loyalty member # 2162491043 Loyalty member # Ad…" at bounding box center [541, 509] width 561 height 359
click at [343, 476] on button "Add another airline" at bounding box center [315, 478] width 109 height 15
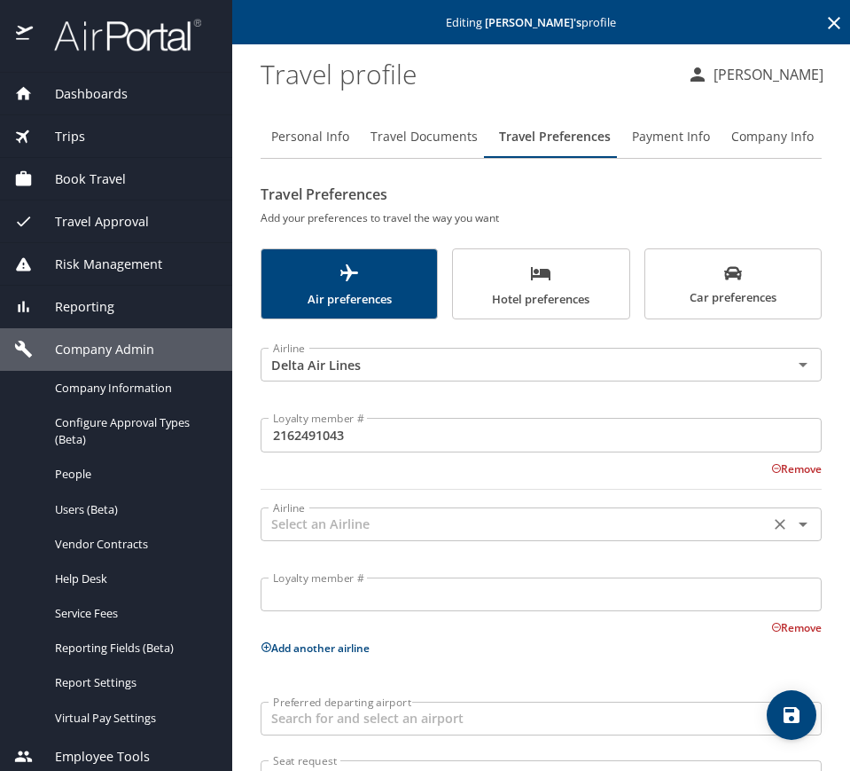
click at [353, 522] on div "Airline" at bounding box center [541, 524] width 561 height 34
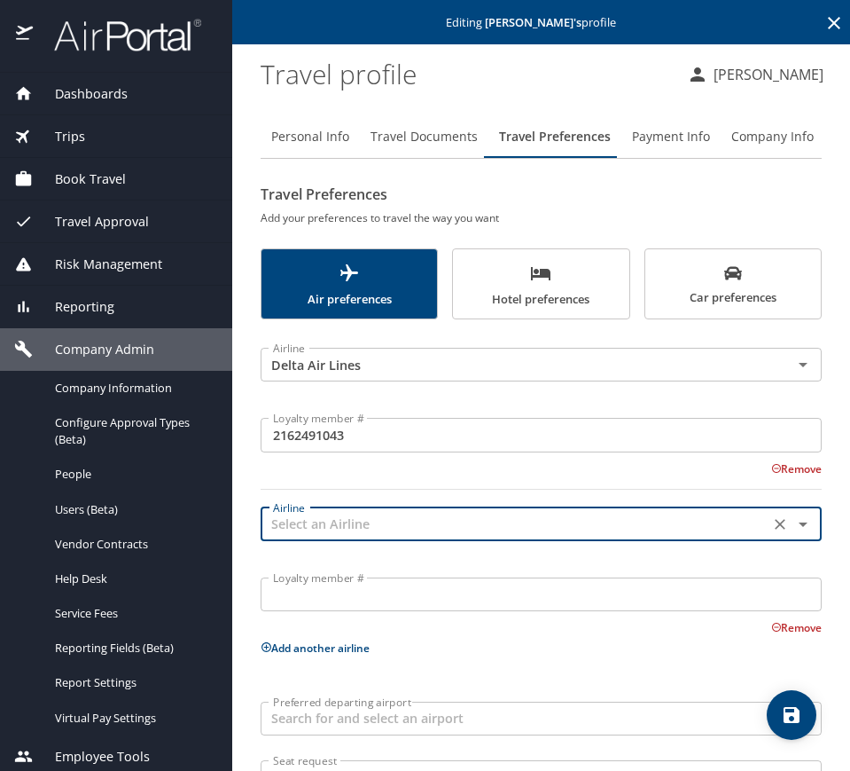
click at [352, 523] on input "text" at bounding box center [515, 524] width 498 height 23
type input "American Airlines"
click at [380, 601] on input "Loyalty member #" at bounding box center [541, 594] width 561 height 34
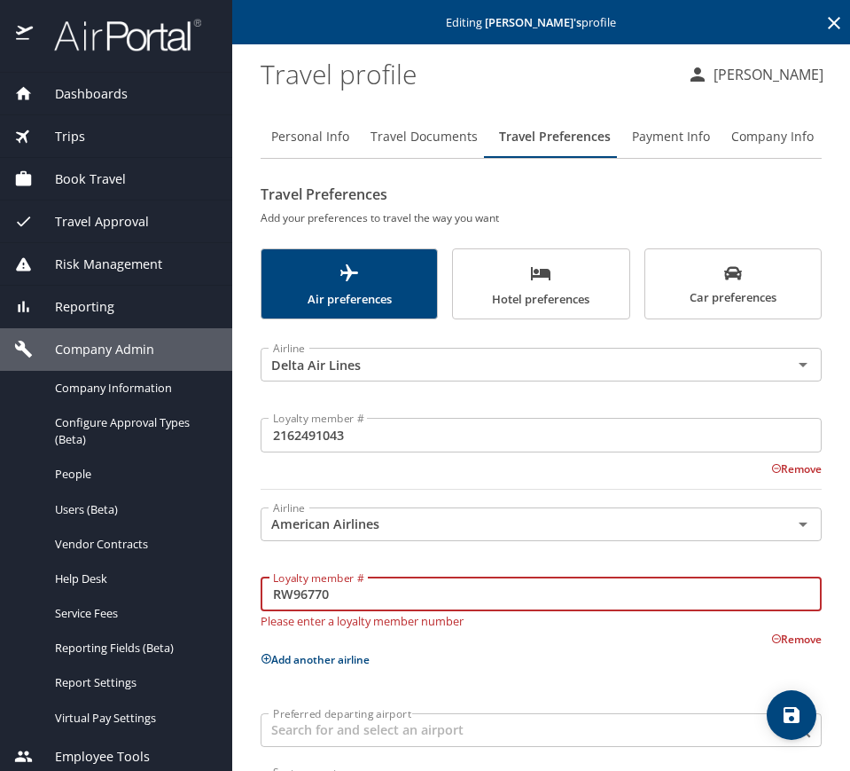
type input "RW96770"
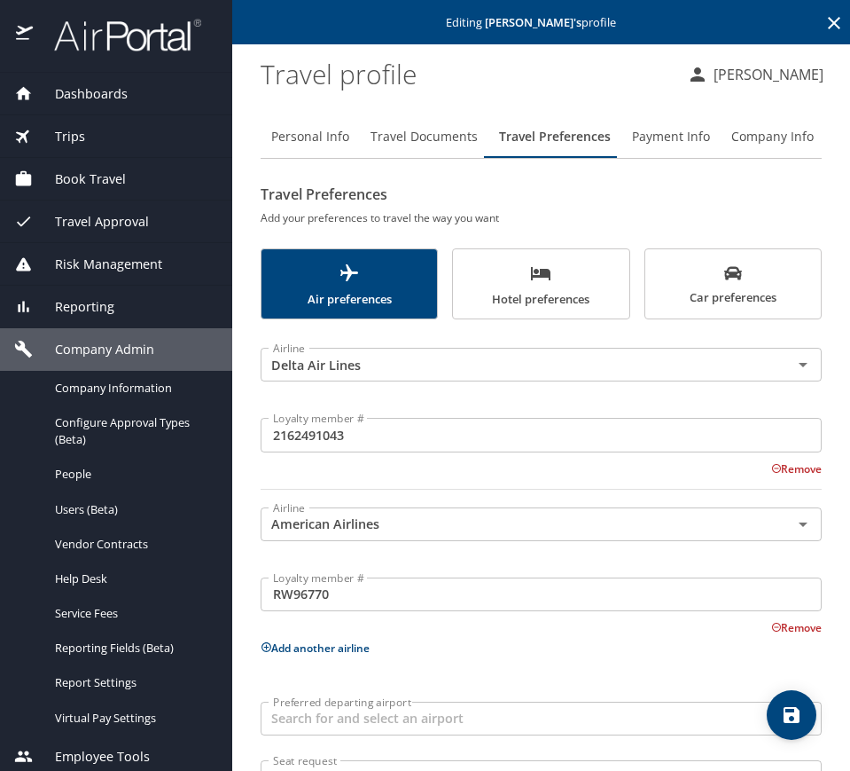
click at [452, 669] on div "Airline Delta Air Lines Airline Loyalty member # 2162491043 Loyalty member # Re…" at bounding box center [541, 594] width 561 height 528
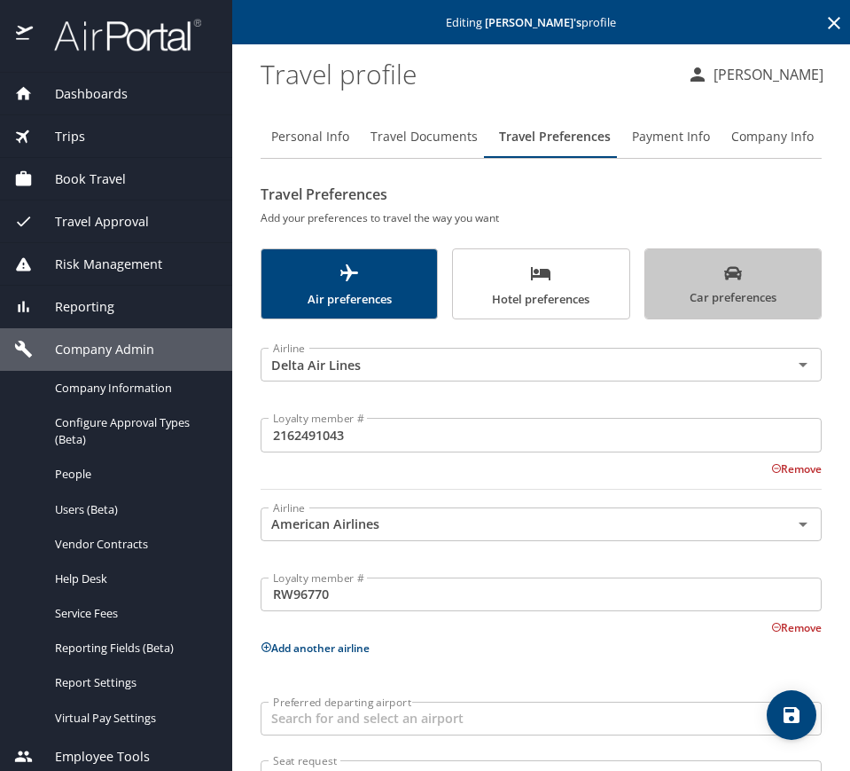
click at [749, 259] on button "Car preferences" at bounding box center [733, 283] width 177 height 71
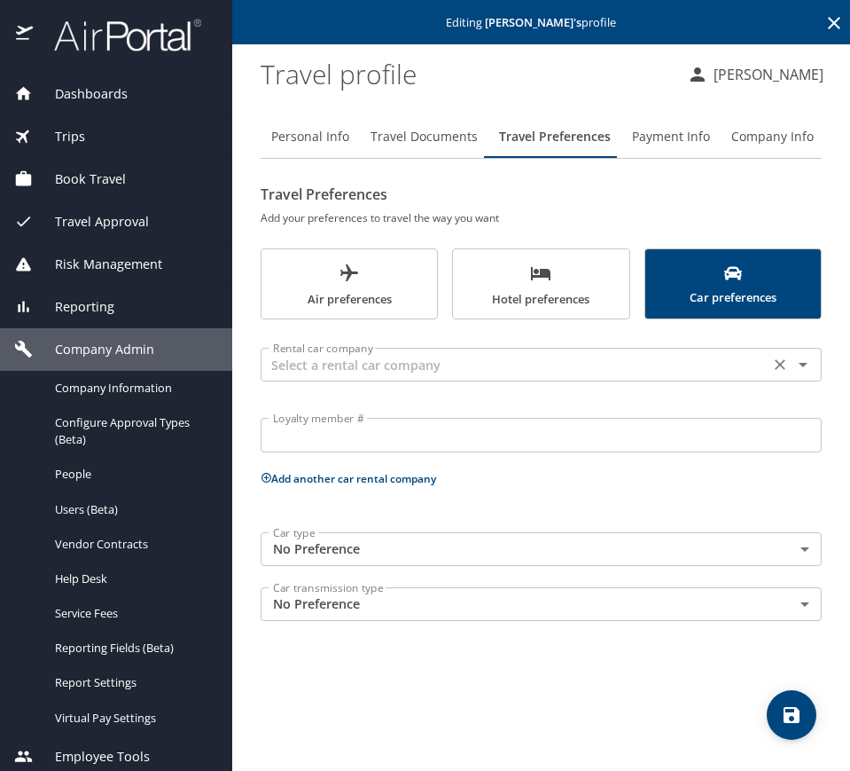
click at [356, 367] on input "text" at bounding box center [515, 364] width 498 height 23
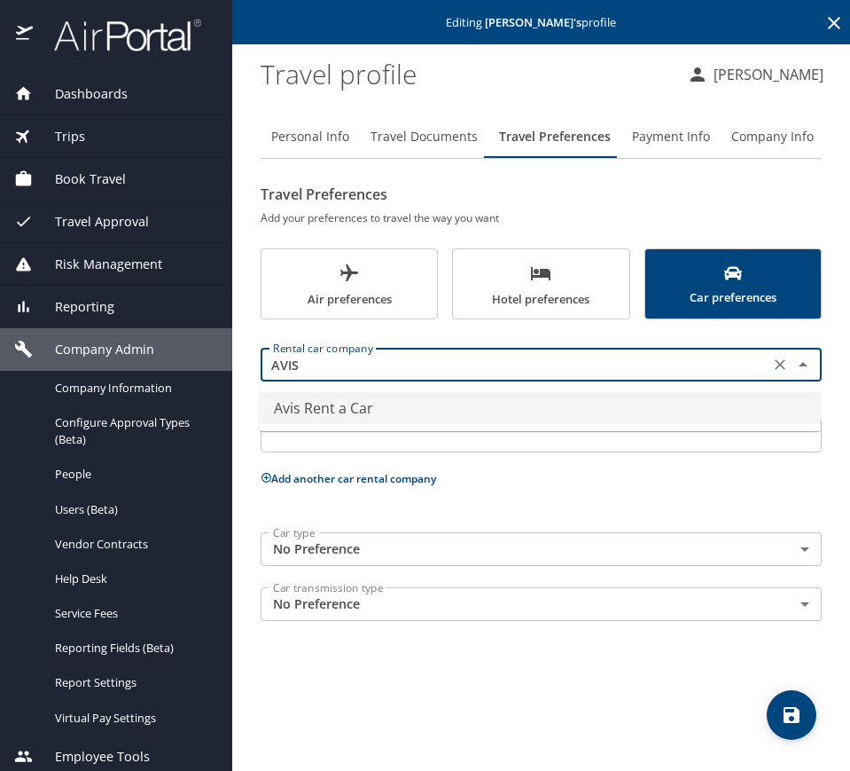
click at [439, 405] on li "Avis Rent a Car" at bounding box center [540, 408] width 561 height 32
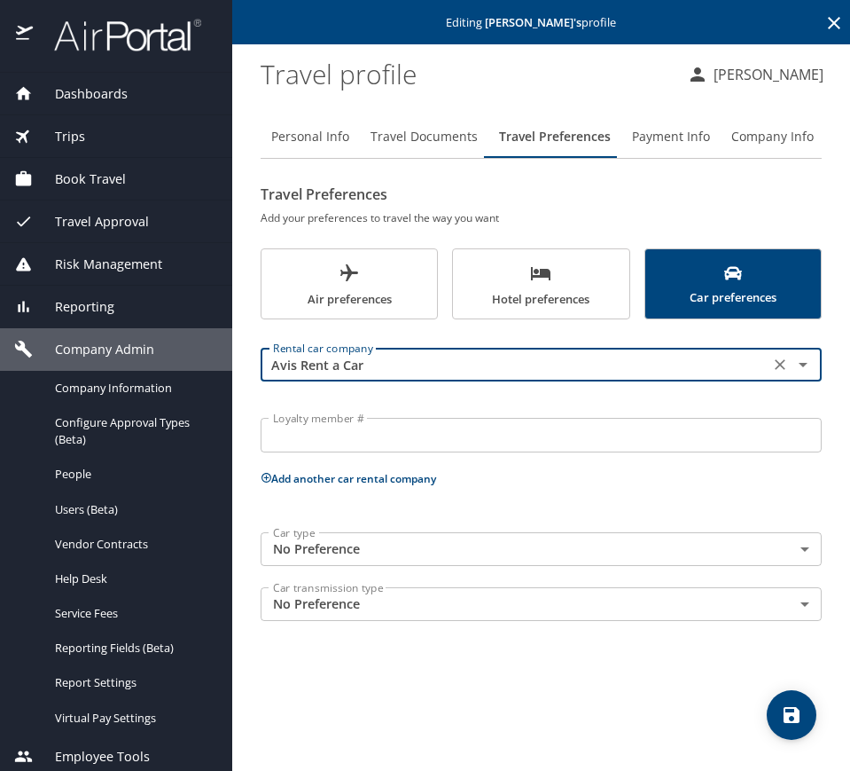
type input "Avis Rent a Car"
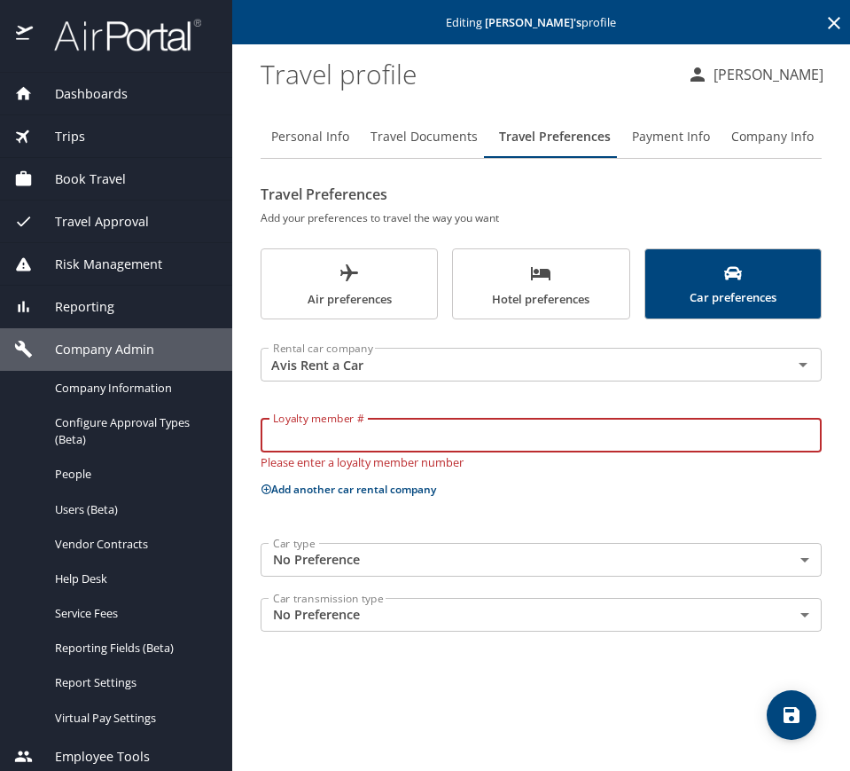
click at [422, 419] on input "Loyalty member #" at bounding box center [541, 435] width 561 height 34
type input "y"
type input "Y5R85M"
click at [347, 483] on button "Add another car rental company" at bounding box center [349, 488] width 176 height 15
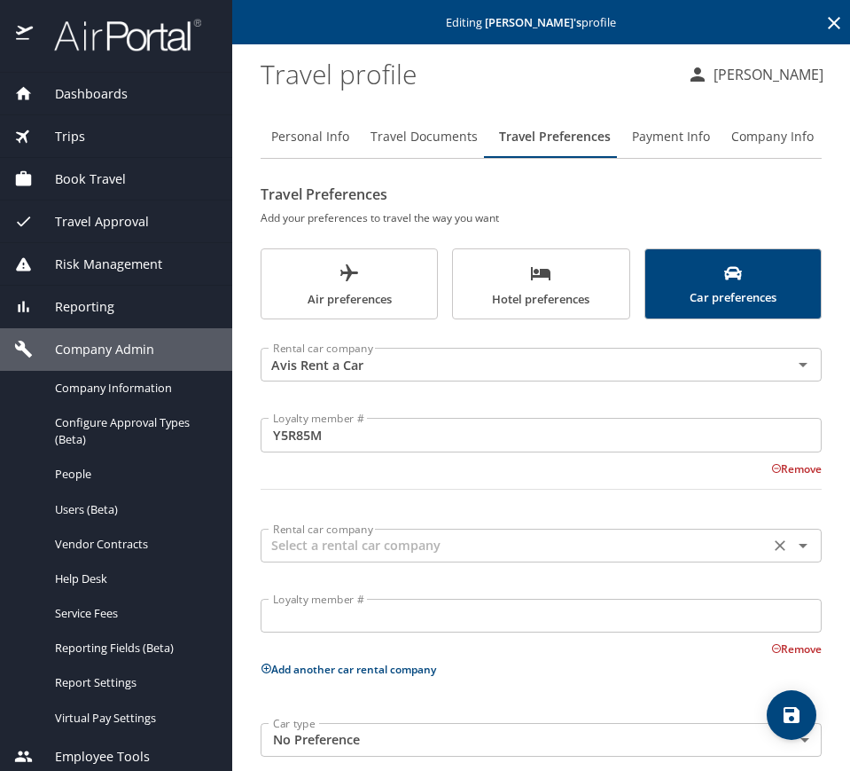
click at [346, 536] on input "text" at bounding box center [515, 545] width 498 height 23
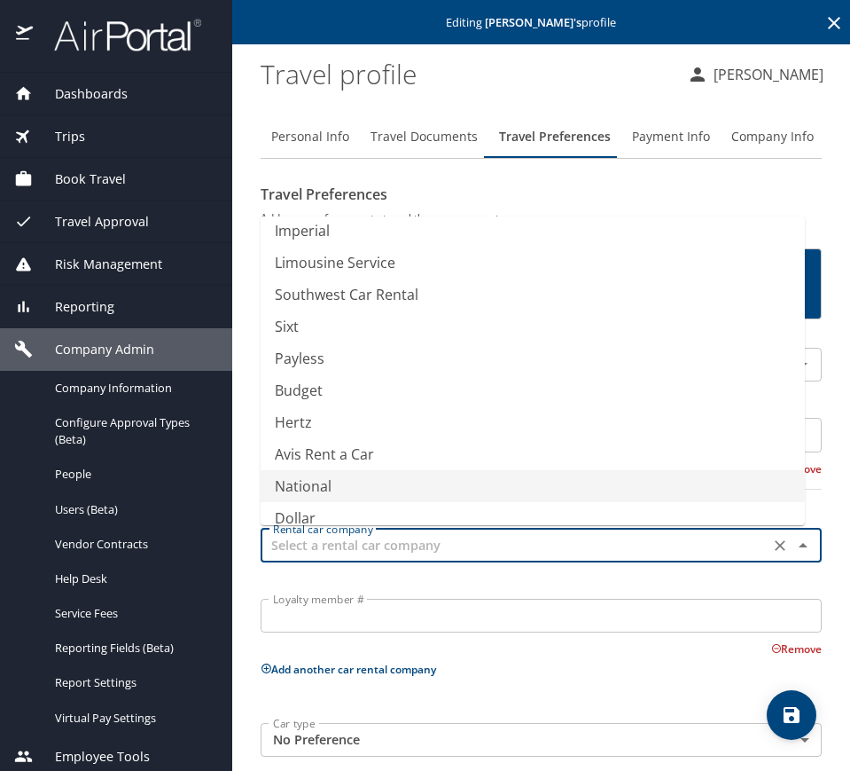
scroll to position [248, 0]
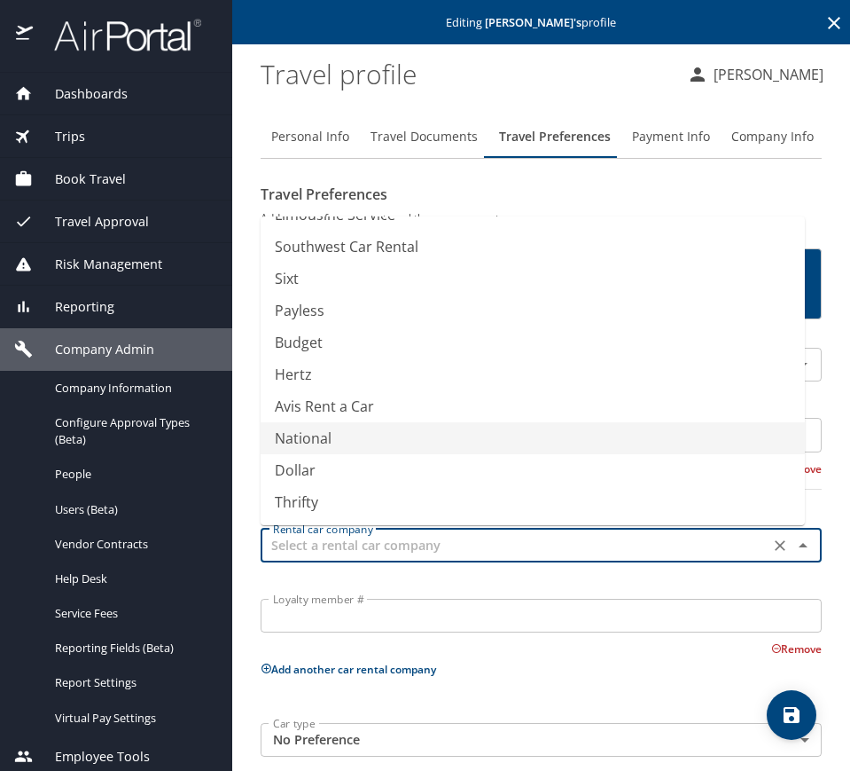
click at [393, 427] on li "National" at bounding box center [533, 438] width 544 height 32
type input "National"
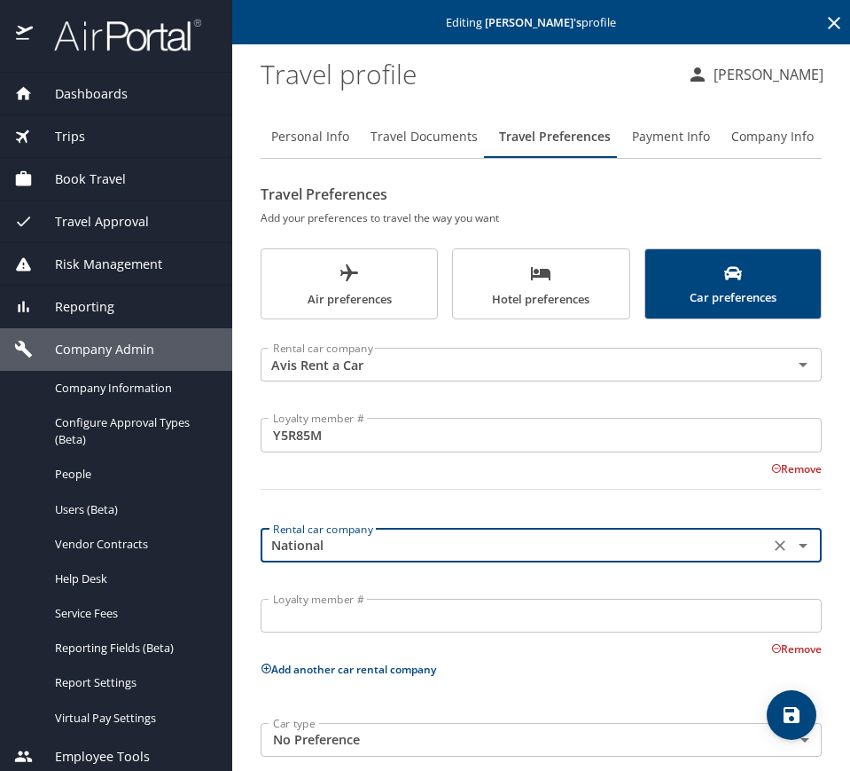
click at [347, 611] on input "Loyalty member #" at bounding box center [541, 616] width 561 height 34
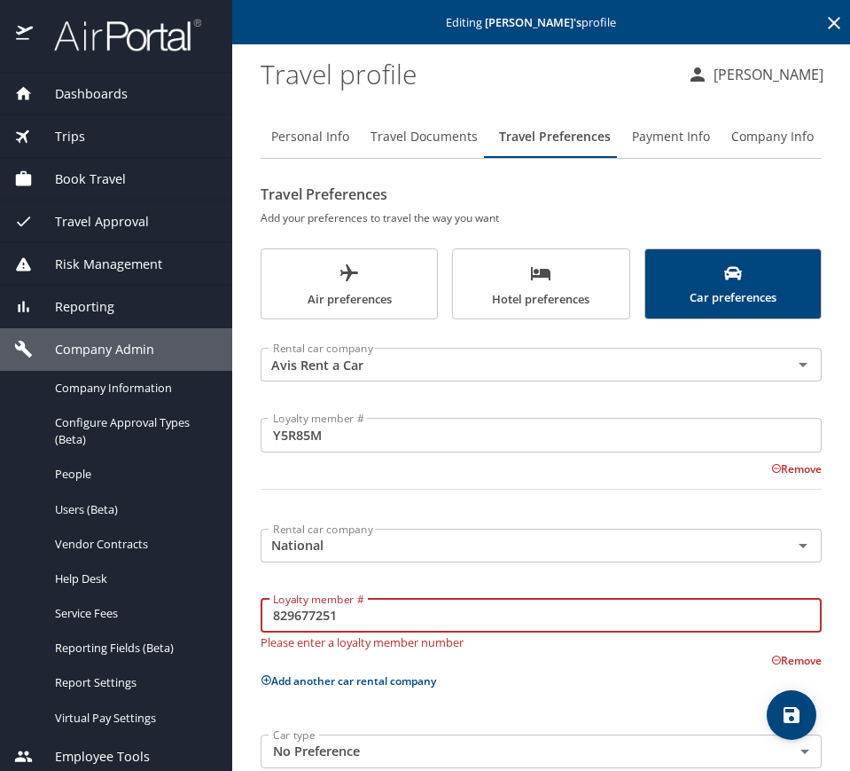
type input "829677251"
click at [445, 536] on input "National" at bounding box center [515, 545] width 498 height 23
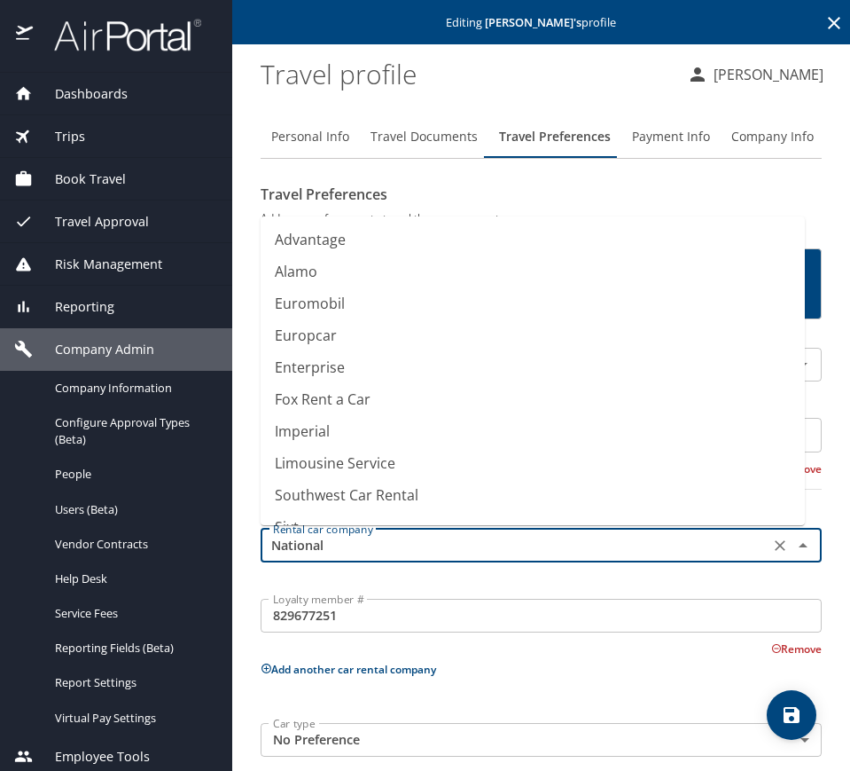
scroll to position [181, 0]
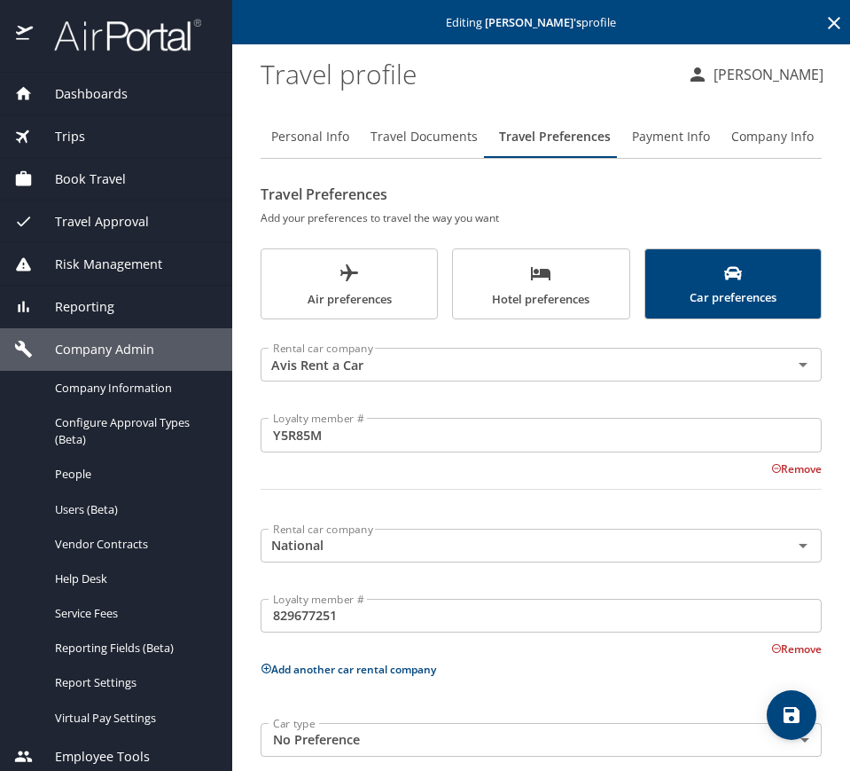
click at [545, 686] on div "Rental car company Avis Rent a Car Rental car company Loyalty member # Y5R85M L…" at bounding box center [541, 575] width 561 height 491
click at [587, 310] on button "Hotel preferences" at bounding box center [540, 283] width 177 height 71
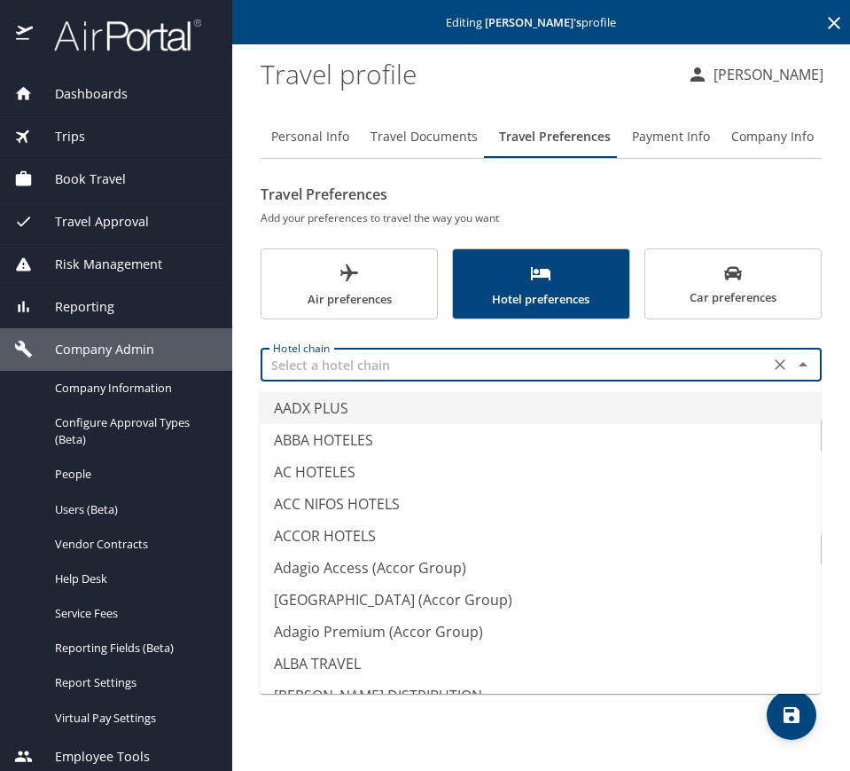
click at [481, 372] on input "text" at bounding box center [515, 364] width 498 height 23
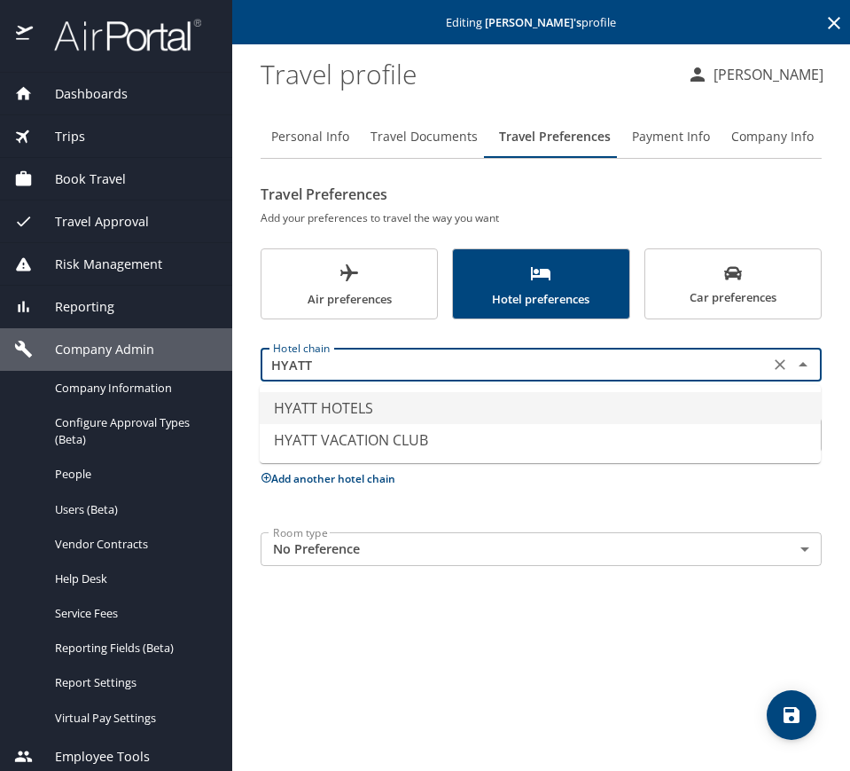
click at [410, 405] on li "HYATT HOTELS" at bounding box center [540, 408] width 561 height 32
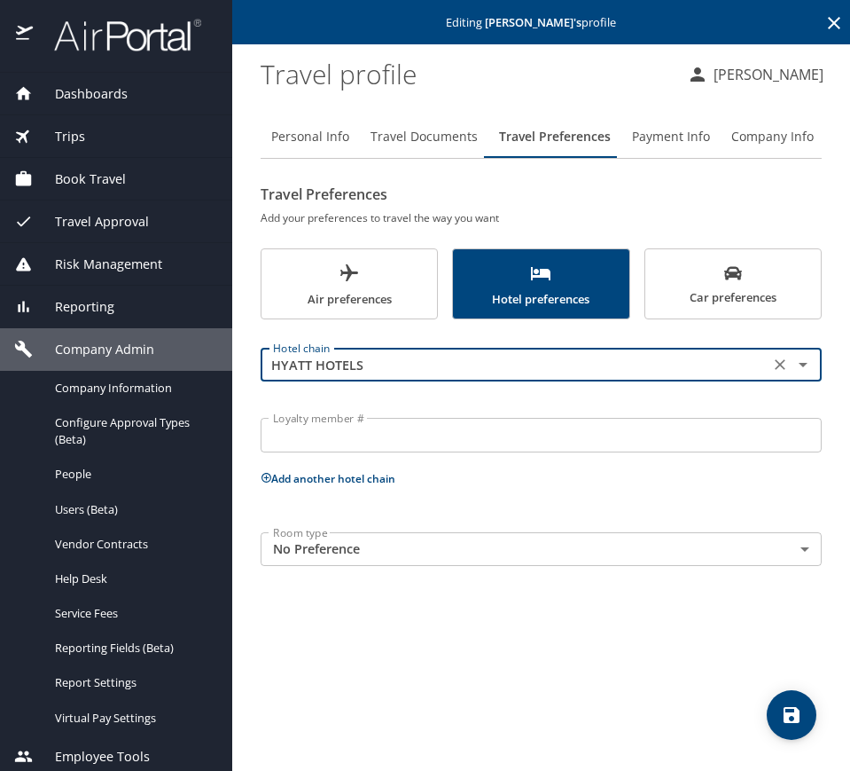
type input "HYATT HOTELS"
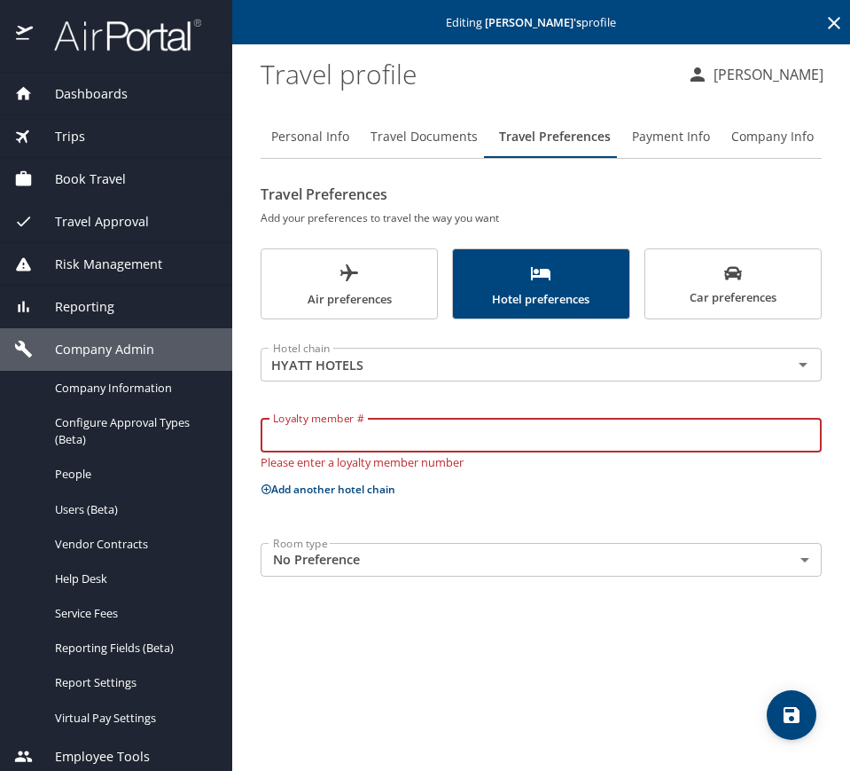
click at [402, 442] on input "Loyalty member #" at bounding box center [541, 435] width 561 height 34
type input "G97156495"
click at [373, 484] on button "Add another hotel chain" at bounding box center [328, 488] width 135 height 15
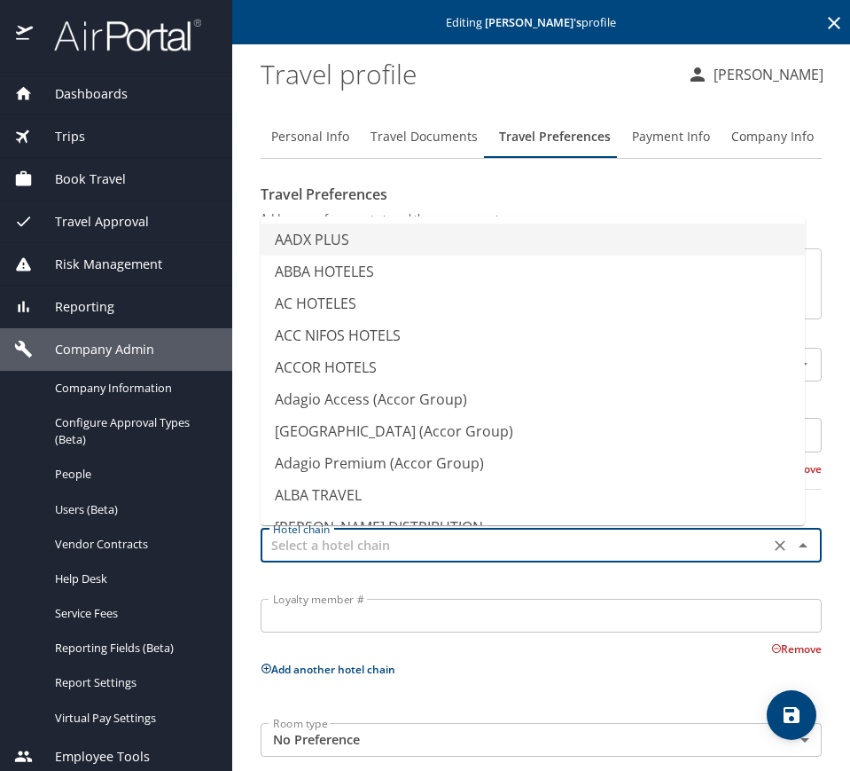
click at [360, 542] on input "text" at bounding box center [515, 545] width 498 height 23
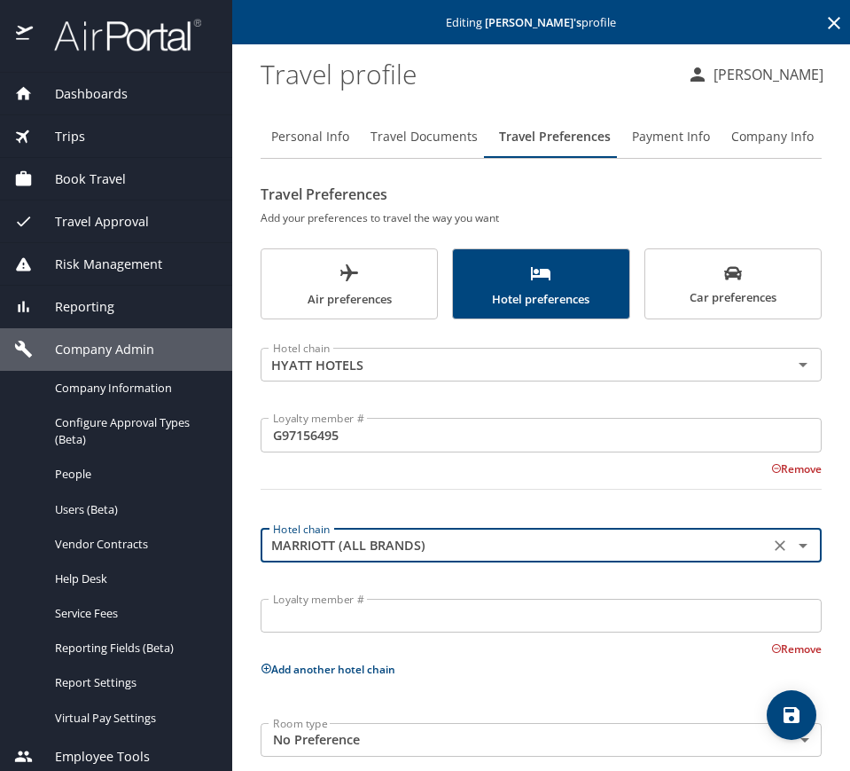
type input "MARRIOTT (ALL BRANDS)"
click at [341, 618] on input "Loyalty member #" at bounding box center [541, 616] width 561 height 34
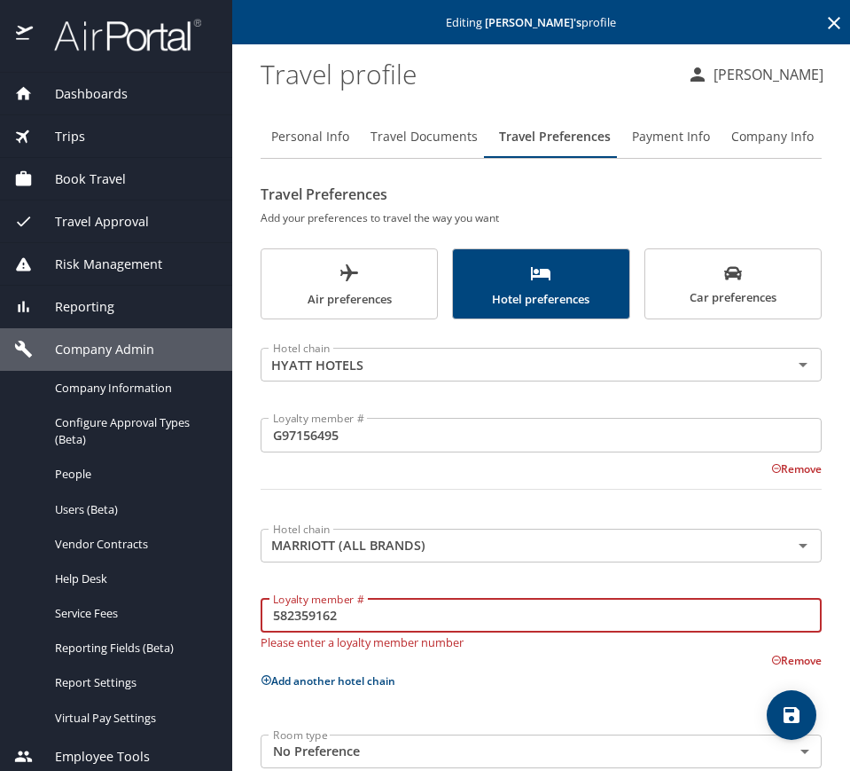
type input "582359162"
click at [367, 680] on div "Hotel chain HYATT HOTELS Hotel chain Loyalty member # G97156495 Loyalty member …" at bounding box center [541, 554] width 561 height 448
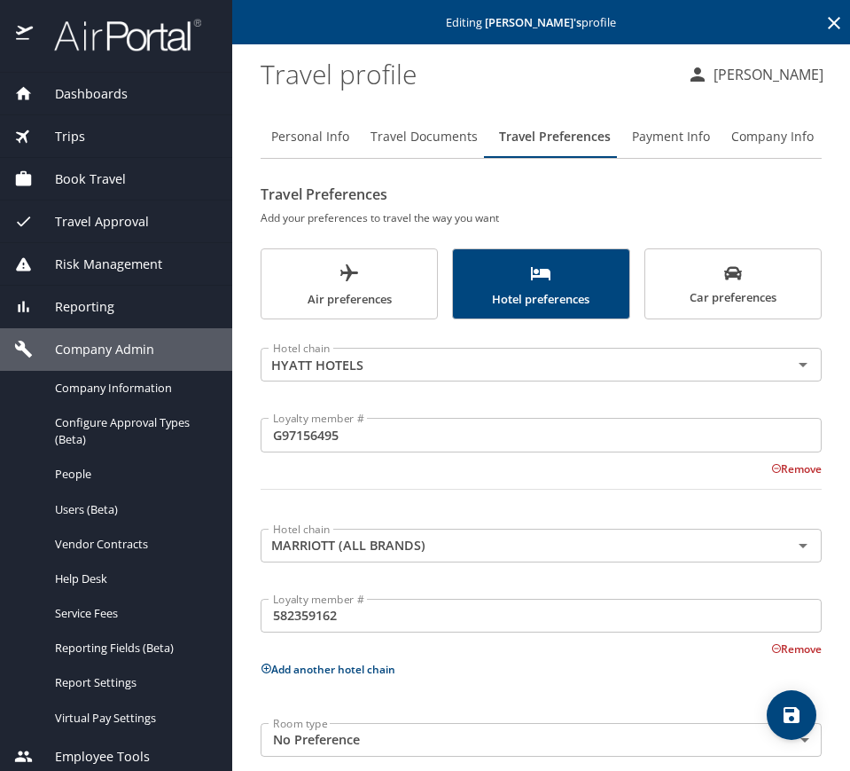
click at [367, 673] on button "Add another hotel chain" at bounding box center [328, 669] width 135 height 15
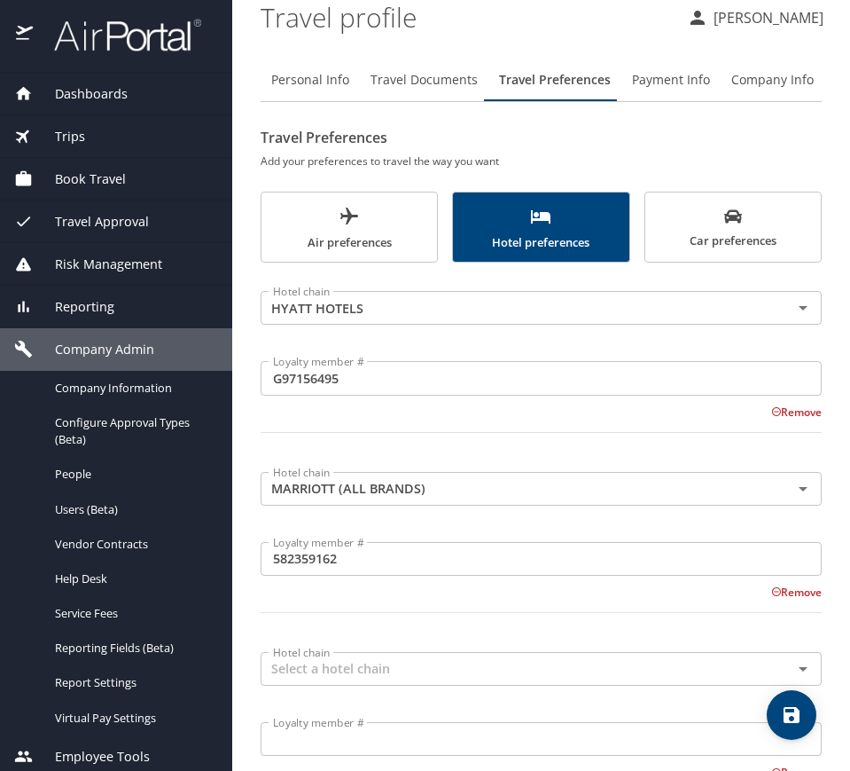
scroll to position [111, 0]
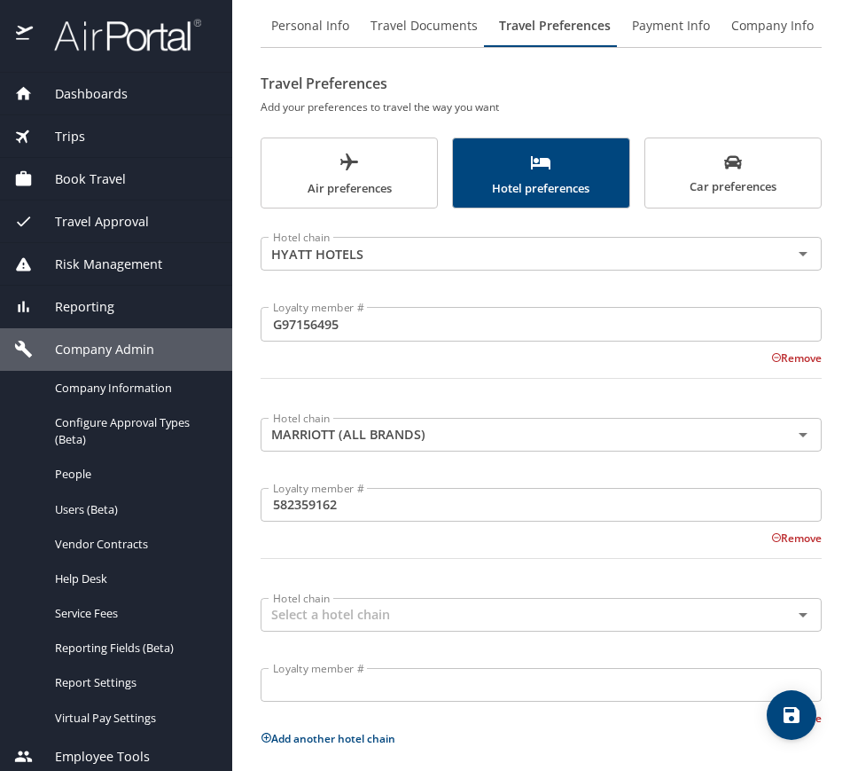
click at [370, 682] on input "Loyalty member #" at bounding box center [541, 685] width 561 height 34
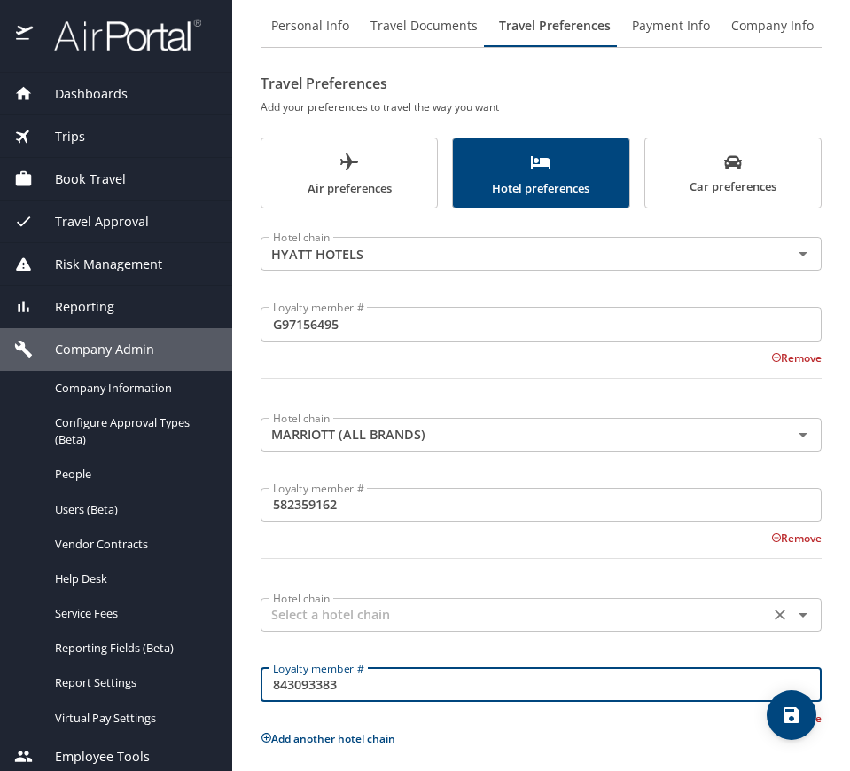
type input "843093383"
click at [375, 605] on input "text" at bounding box center [515, 614] width 498 height 23
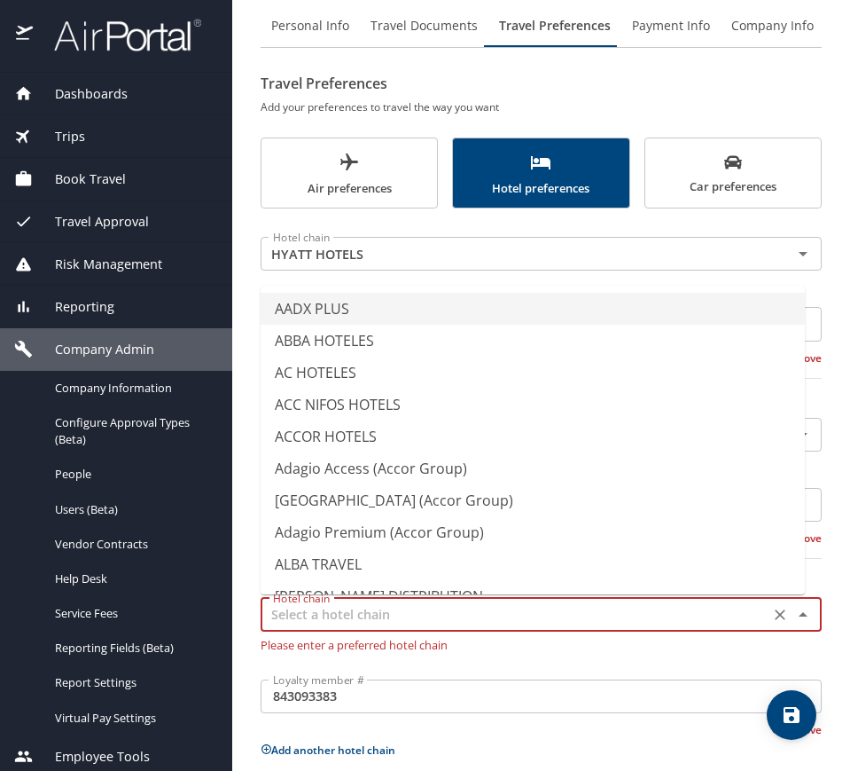
click at [372, 633] on div "Hotel chain Hotel chain" at bounding box center [541, 613] width 561 height 44
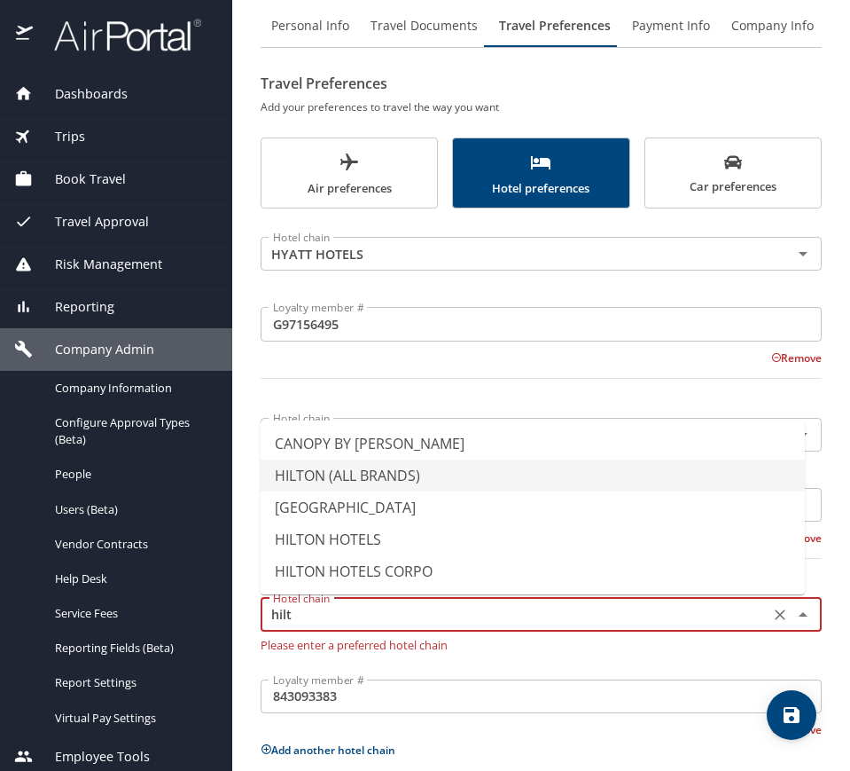
click at [391, 467] on li "HILTON (ALL BRANDS)" at bounding box center [533, 475] width 544 height 32
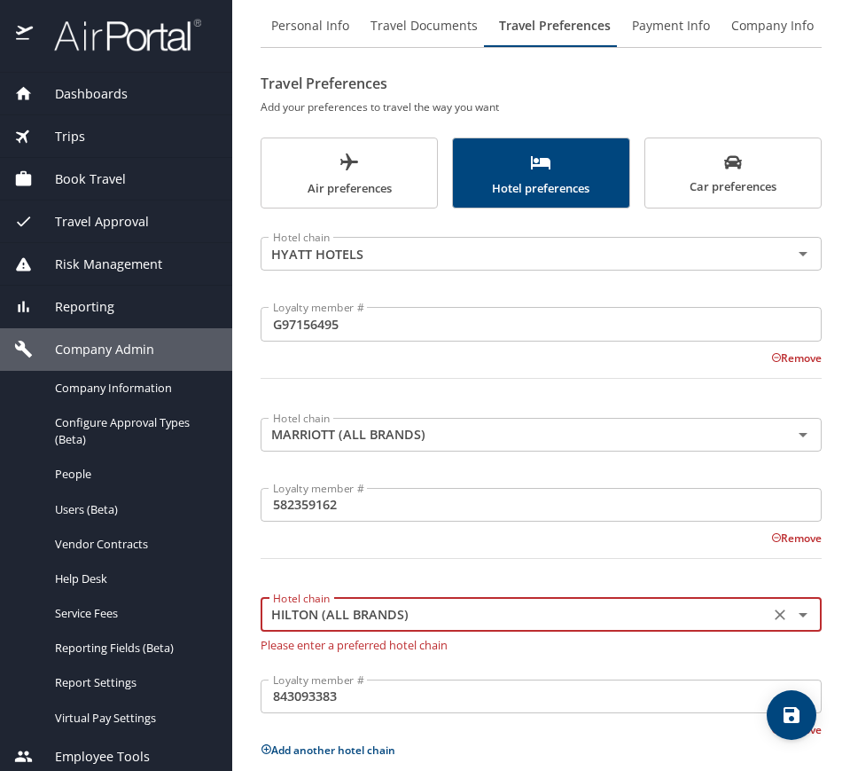
type input "HILTON (ALL BRANDS)"
click at [799, 719] on icon "save" at bounding box center [792, 715] width 16 height 16
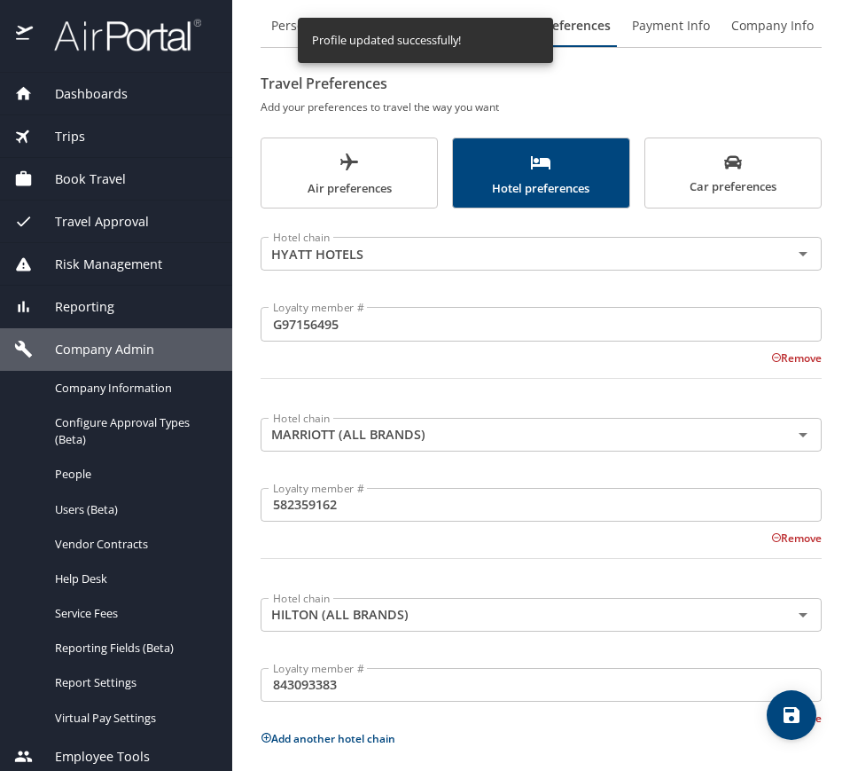
click at [133, 352] on span "Company Admin" at bounding box center [93, 350] width 121 height 20
